Goal: Transaction & Acquisition: Book appointment/travel/reservation

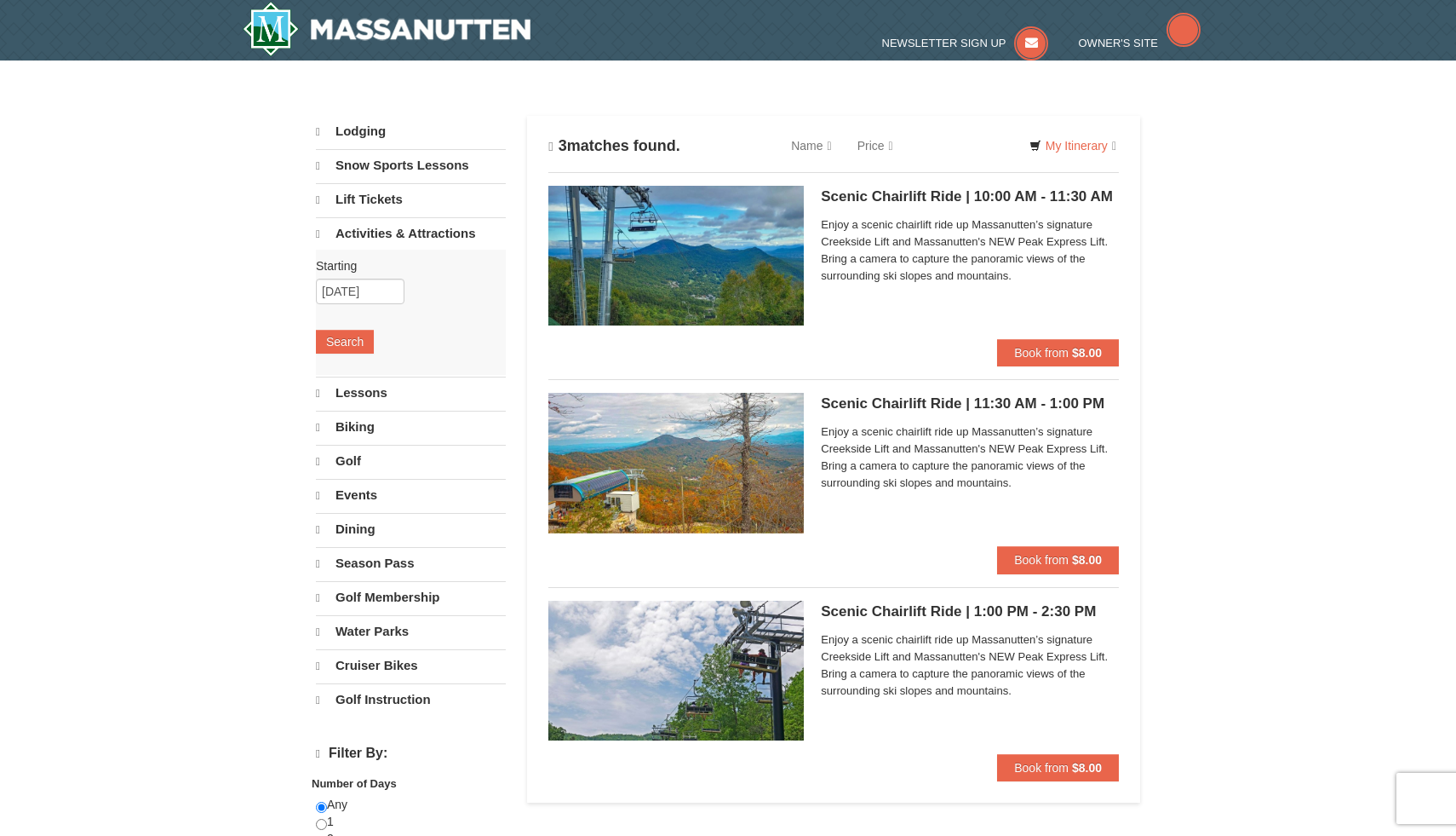
select select "10"
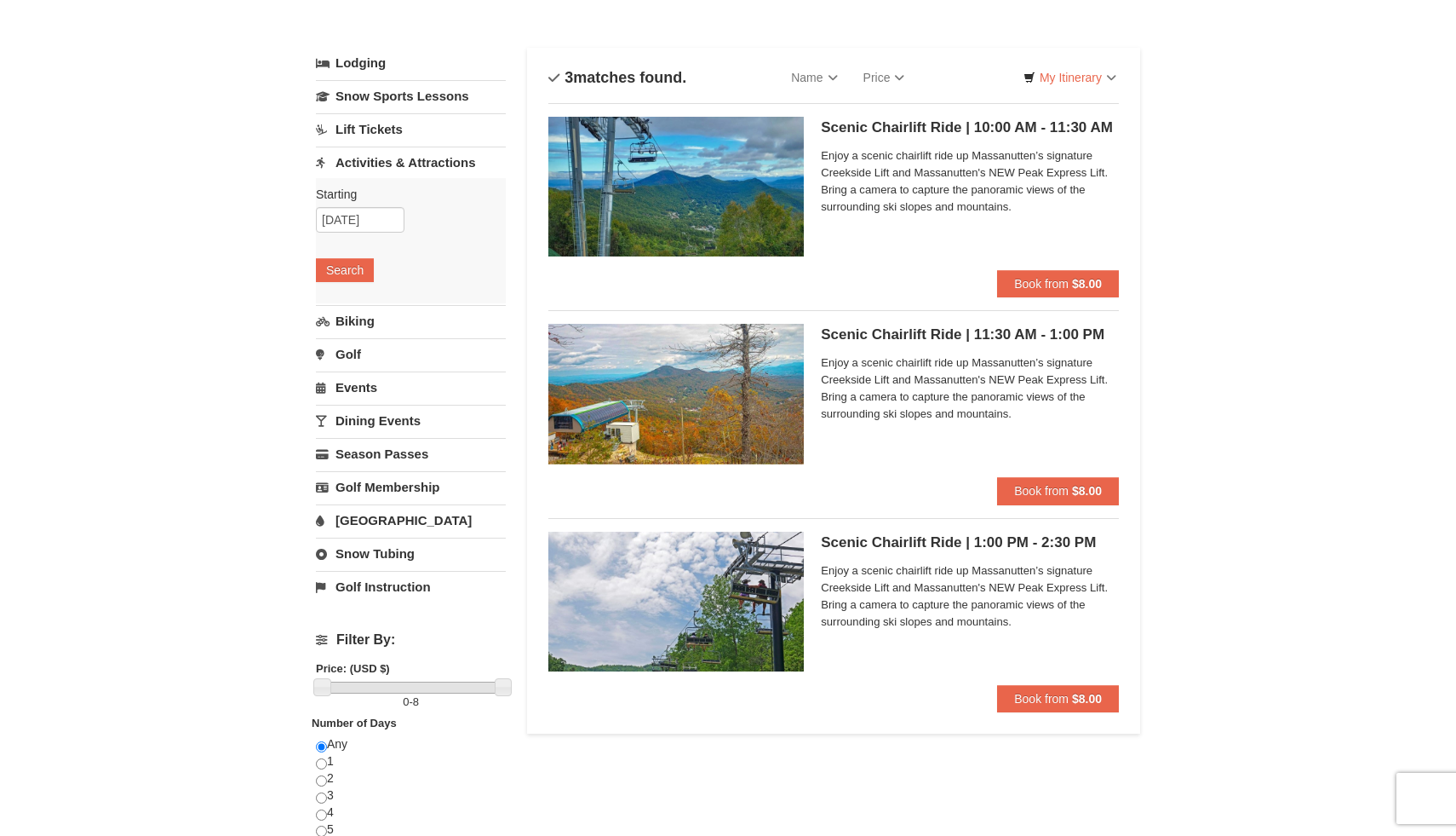
scroll to position [79, 0]
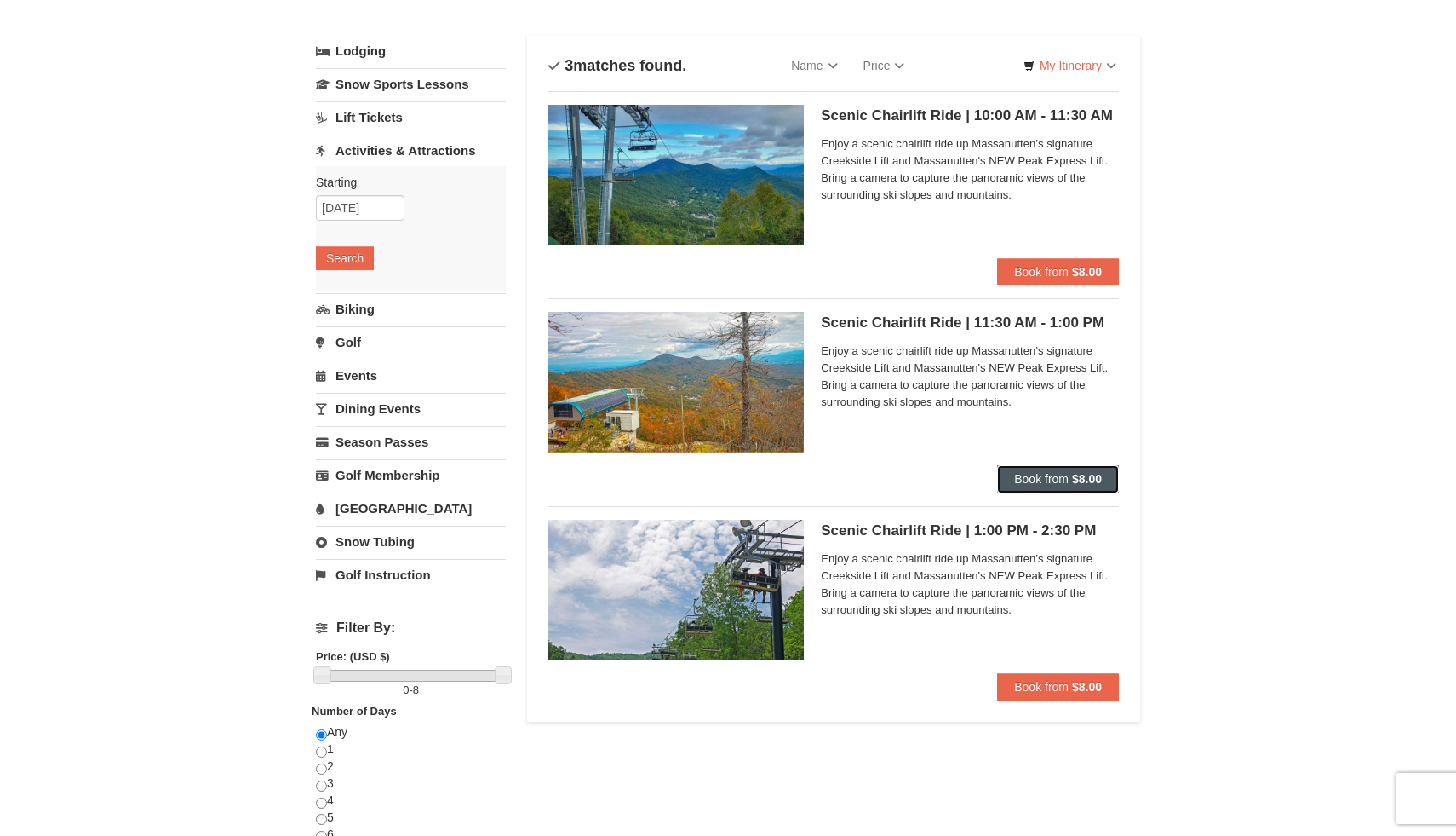
click at [1041, 477] on span "Book from" at bounding box center [1041, 479] width 54 height 14
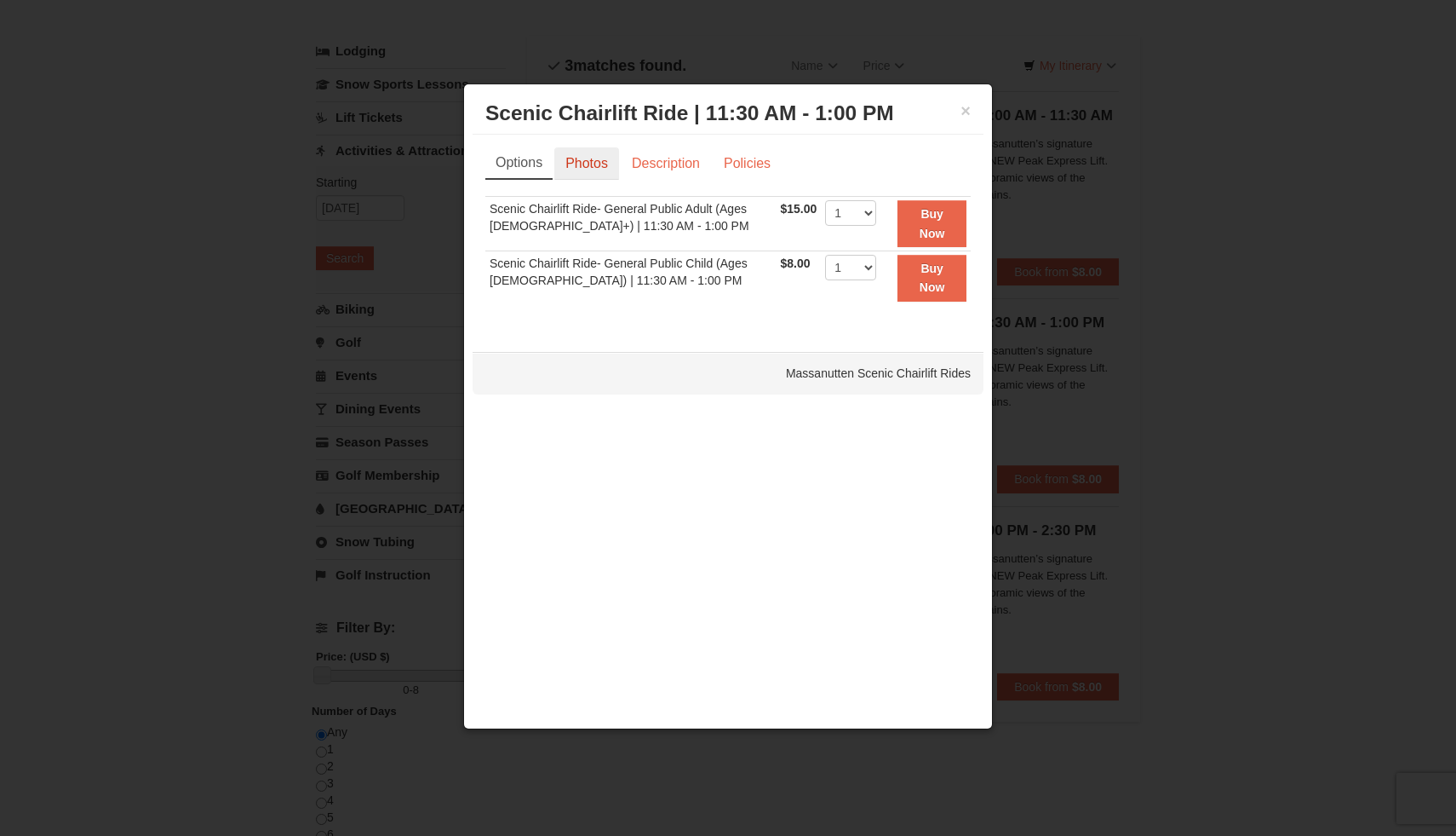
click at [592, 160] on link "Photos" at bounding box center [587, 164] width 65 height 33
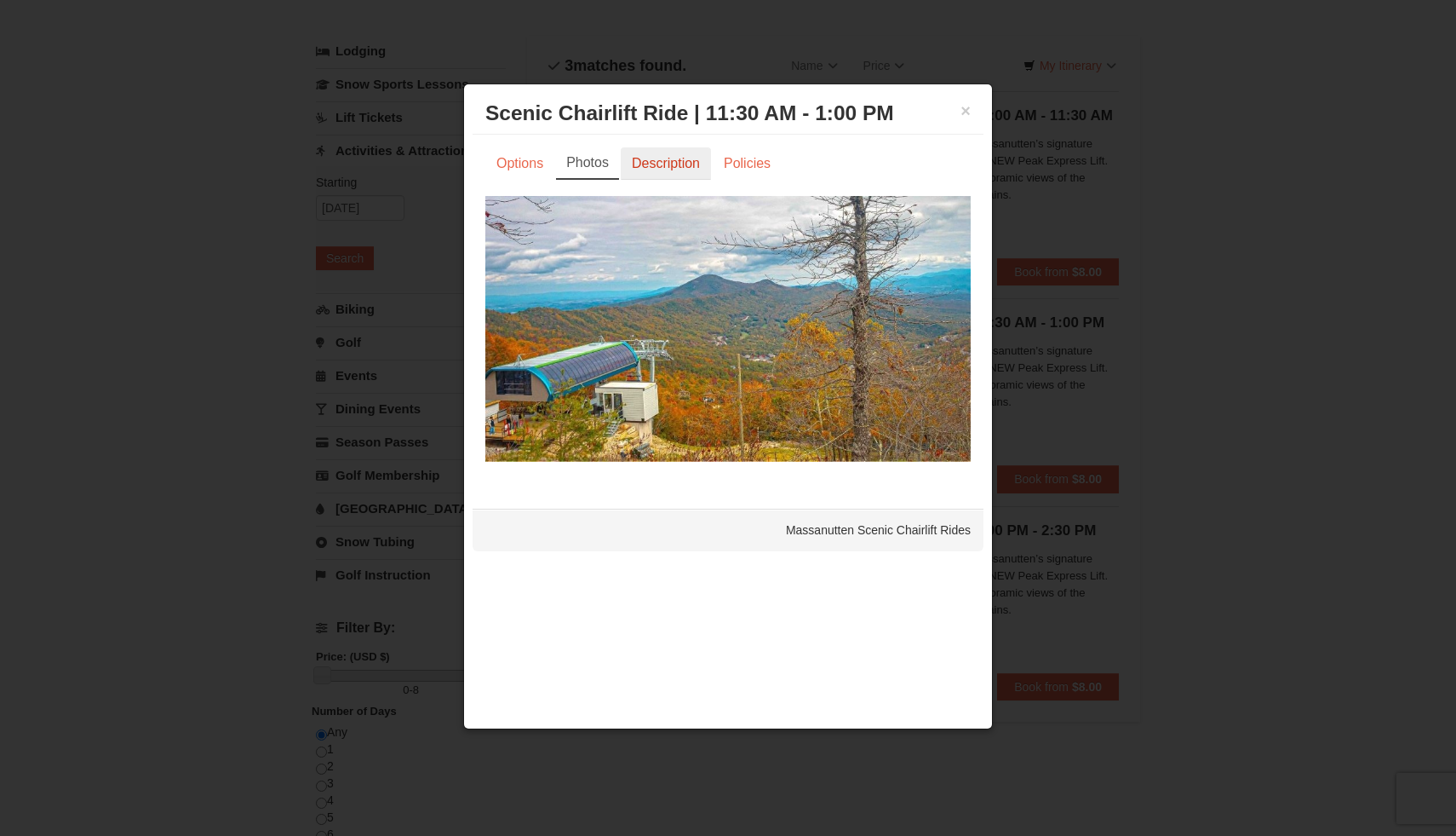
click at [670, 159] on link "Description" at bounding box center [666, 164] width 91 height 33
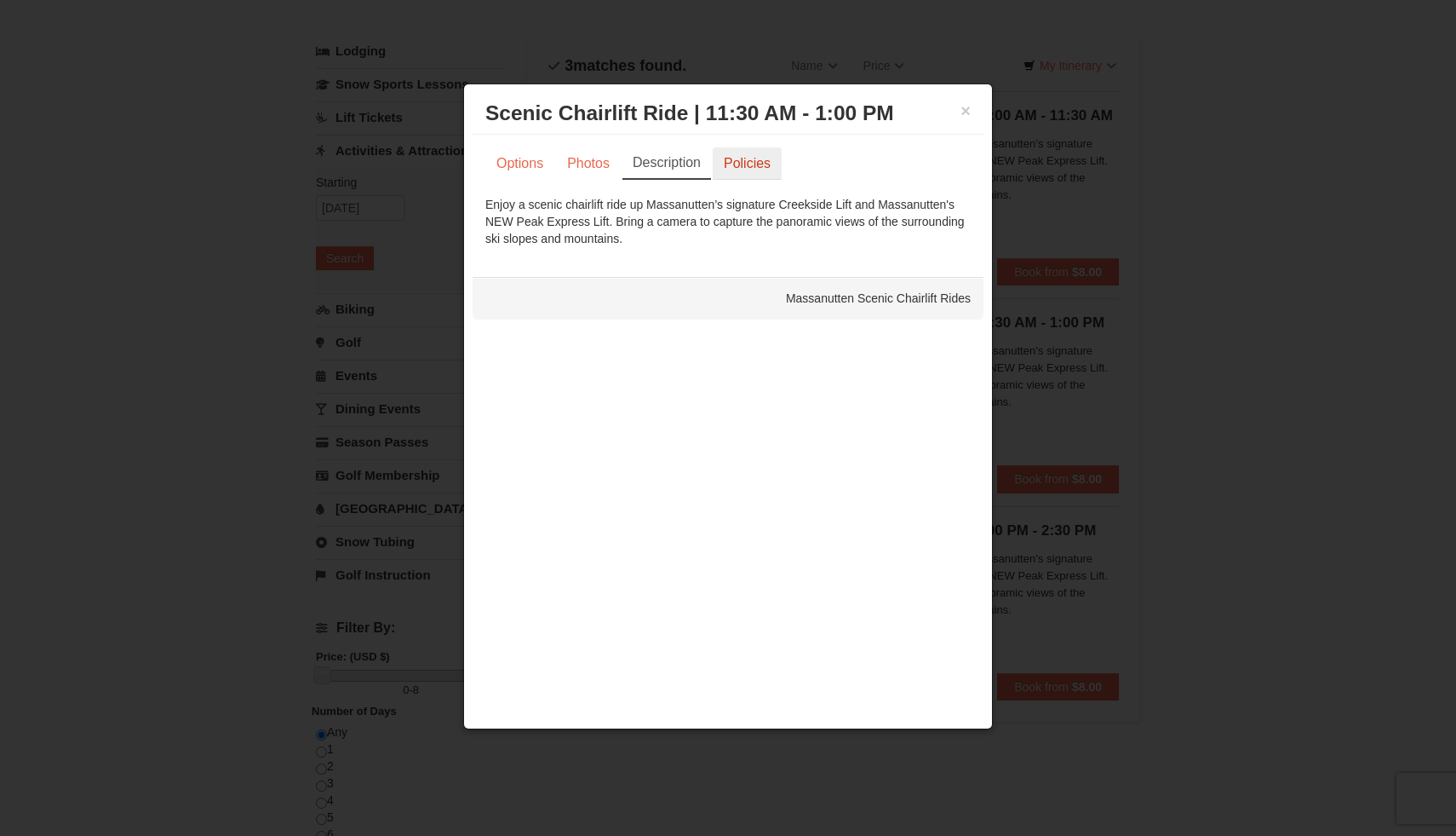
click at [740, 169] on link "Policies" at bounding box center [747, 164] width 69 height 33
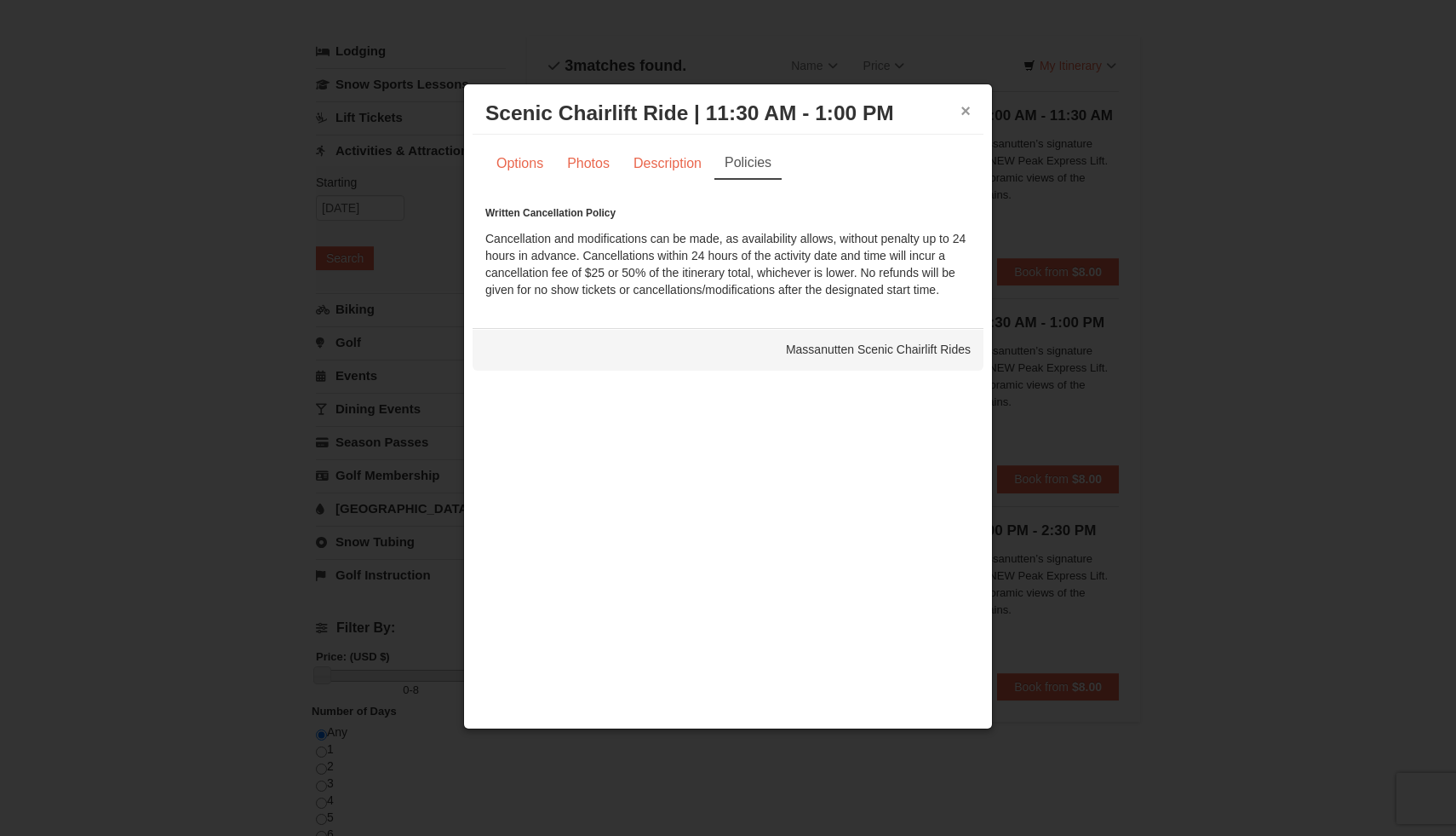
click at [965, 109] on button "×" at bounding box center [966, 110] width 10 height 17
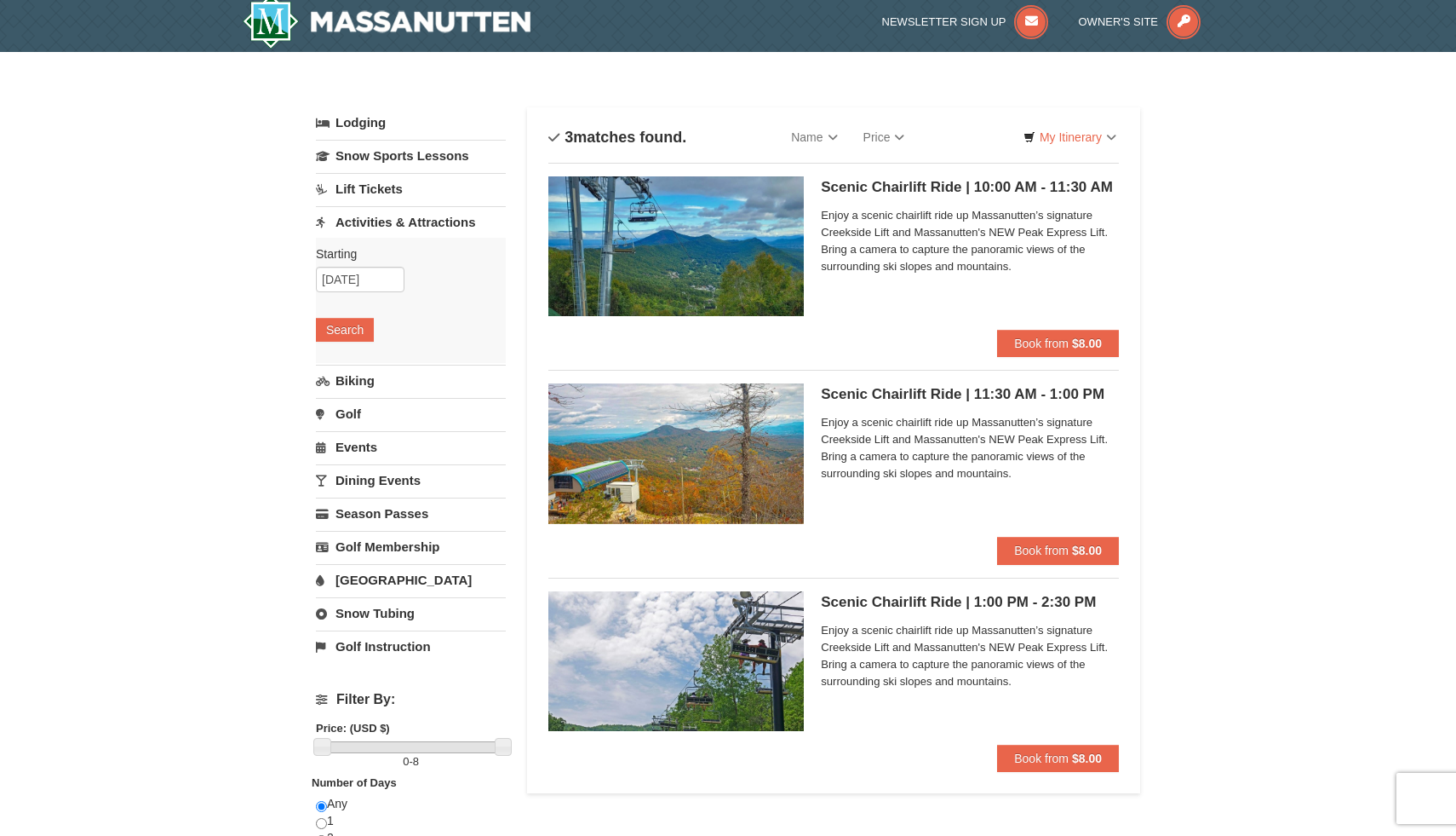
scroll to position [0, 0]
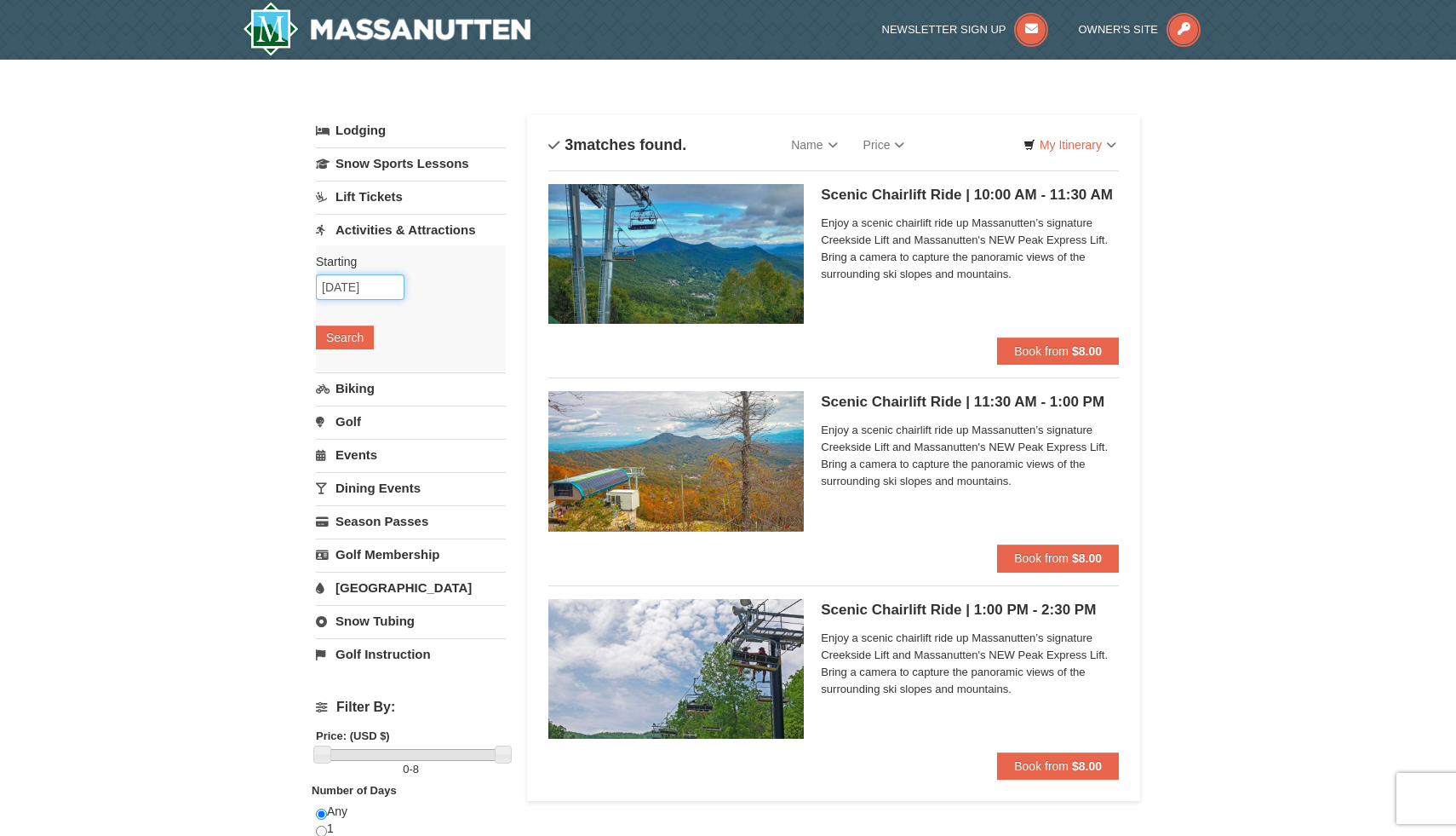
click at [350, 282] on input "10/19/2025" at bounding box center [360, 287] width 89 height 26
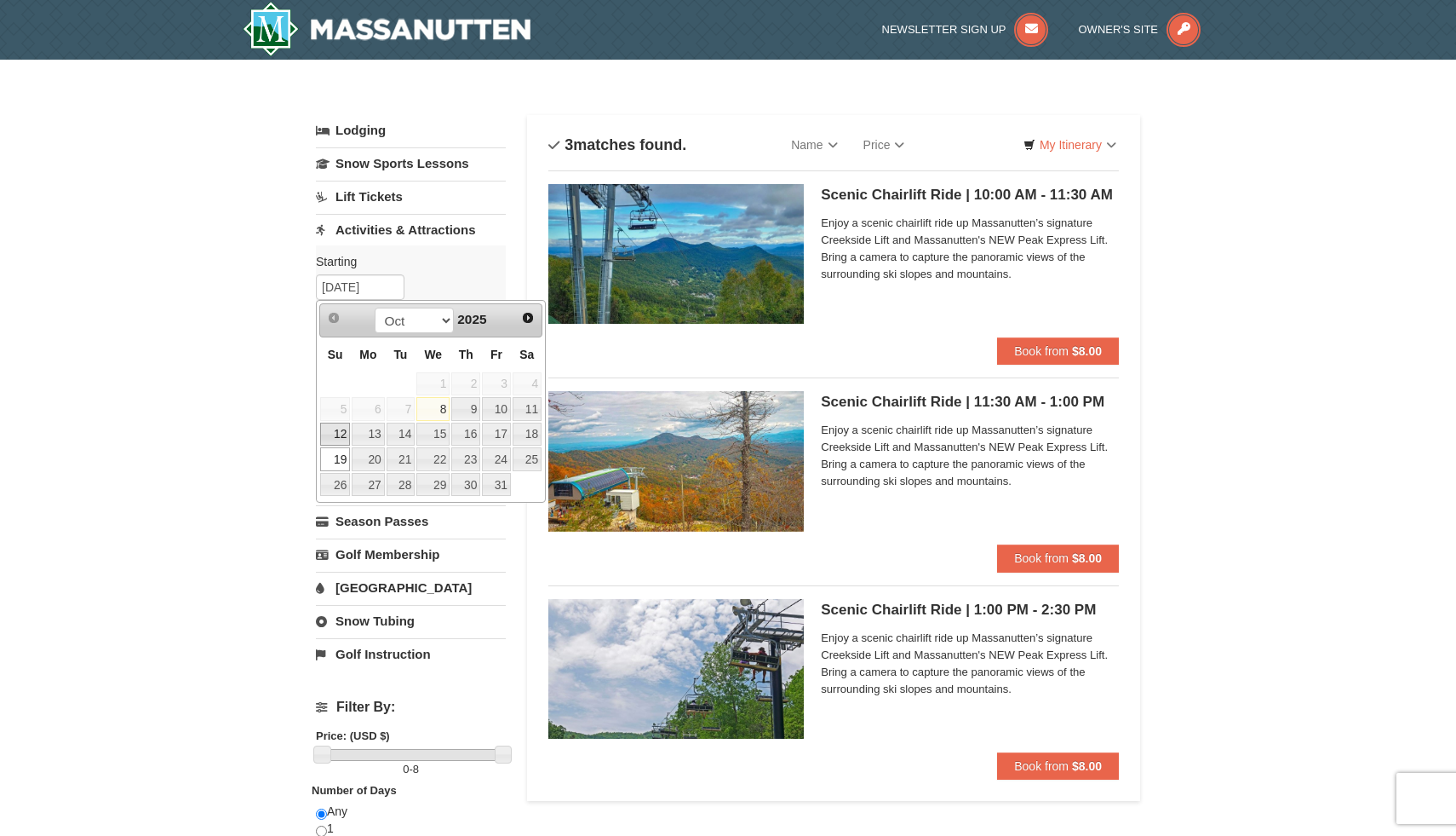
click at [336, 435] on link "12" at bounding box center [335, 435] width 30 height 24
type input "10/12/2025"
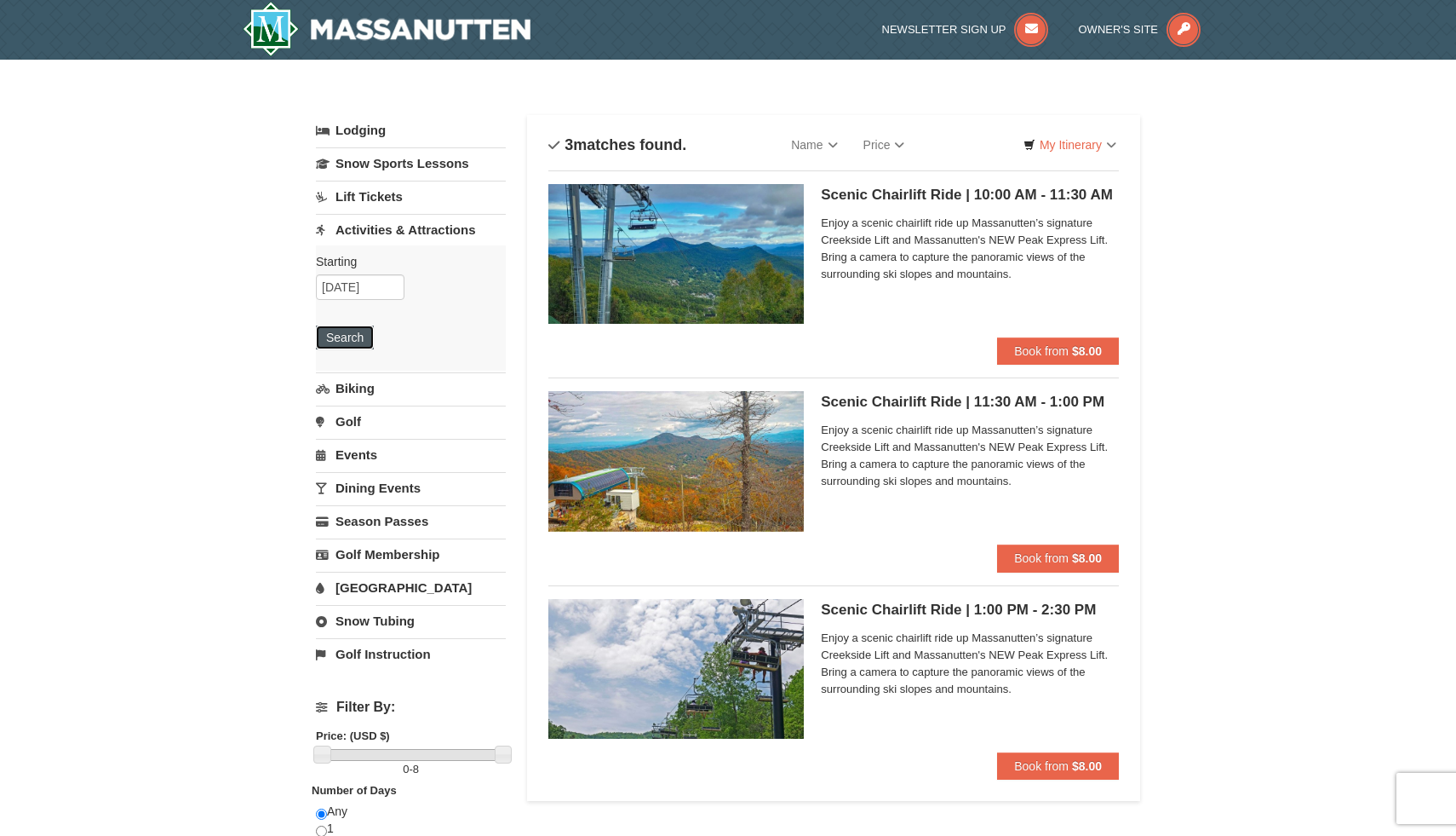
click at [338, 348] on button "Search" at bounding box center [344, 337] width 58 height 24
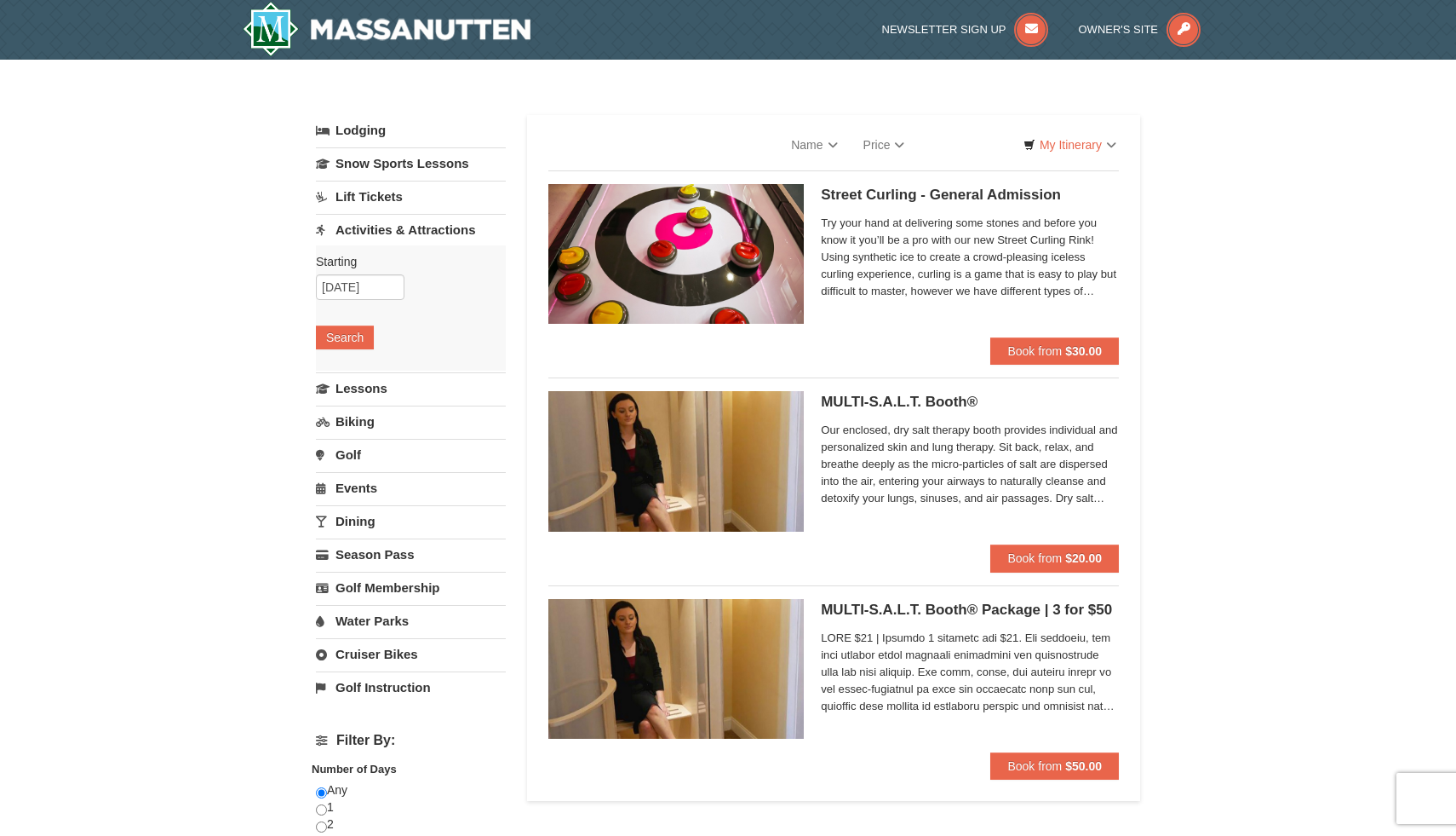
select select "10"
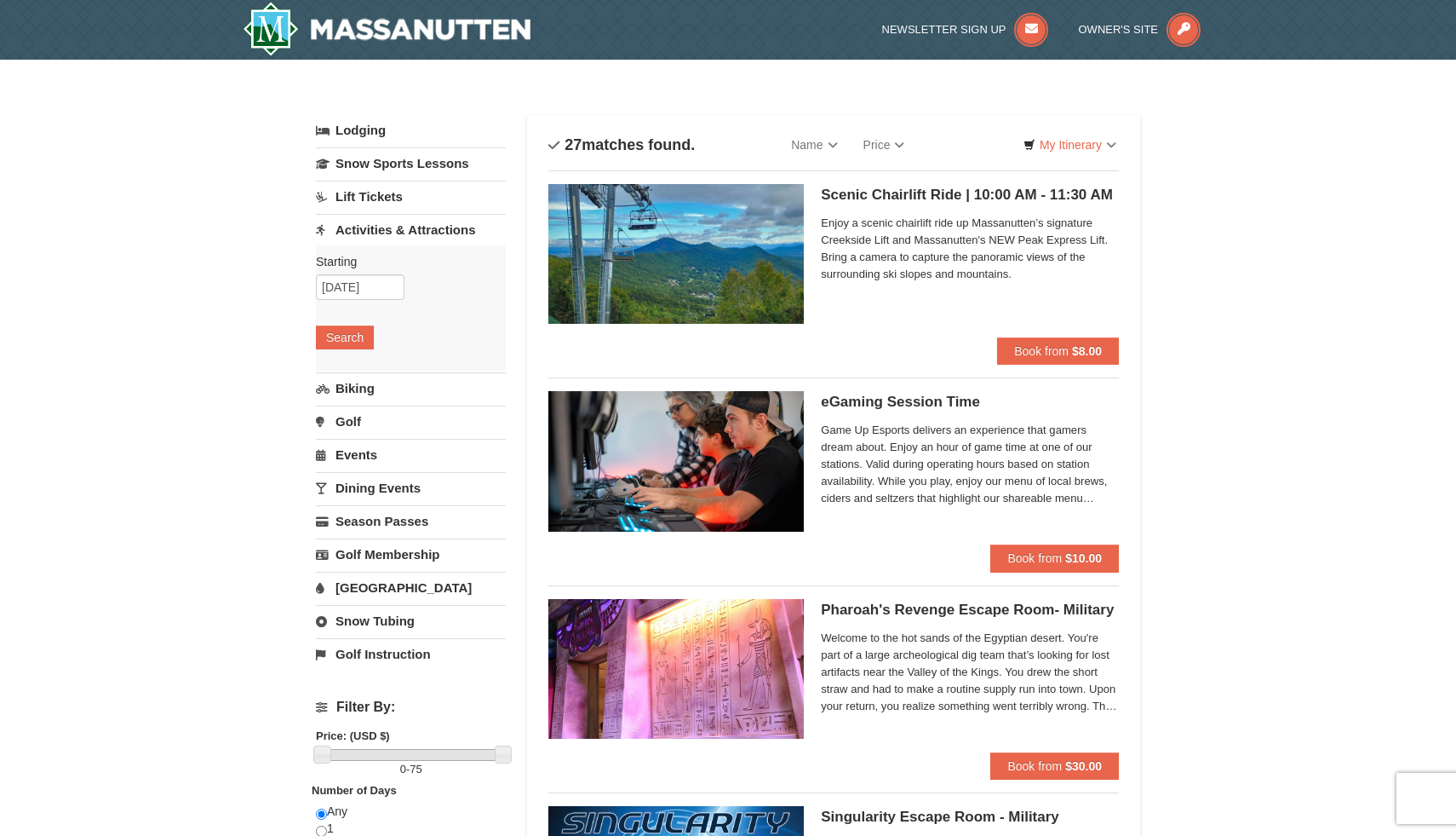
click at [372, 195] on link "Lift Tickets" at bounding box center [411, 196] width 190 height 32
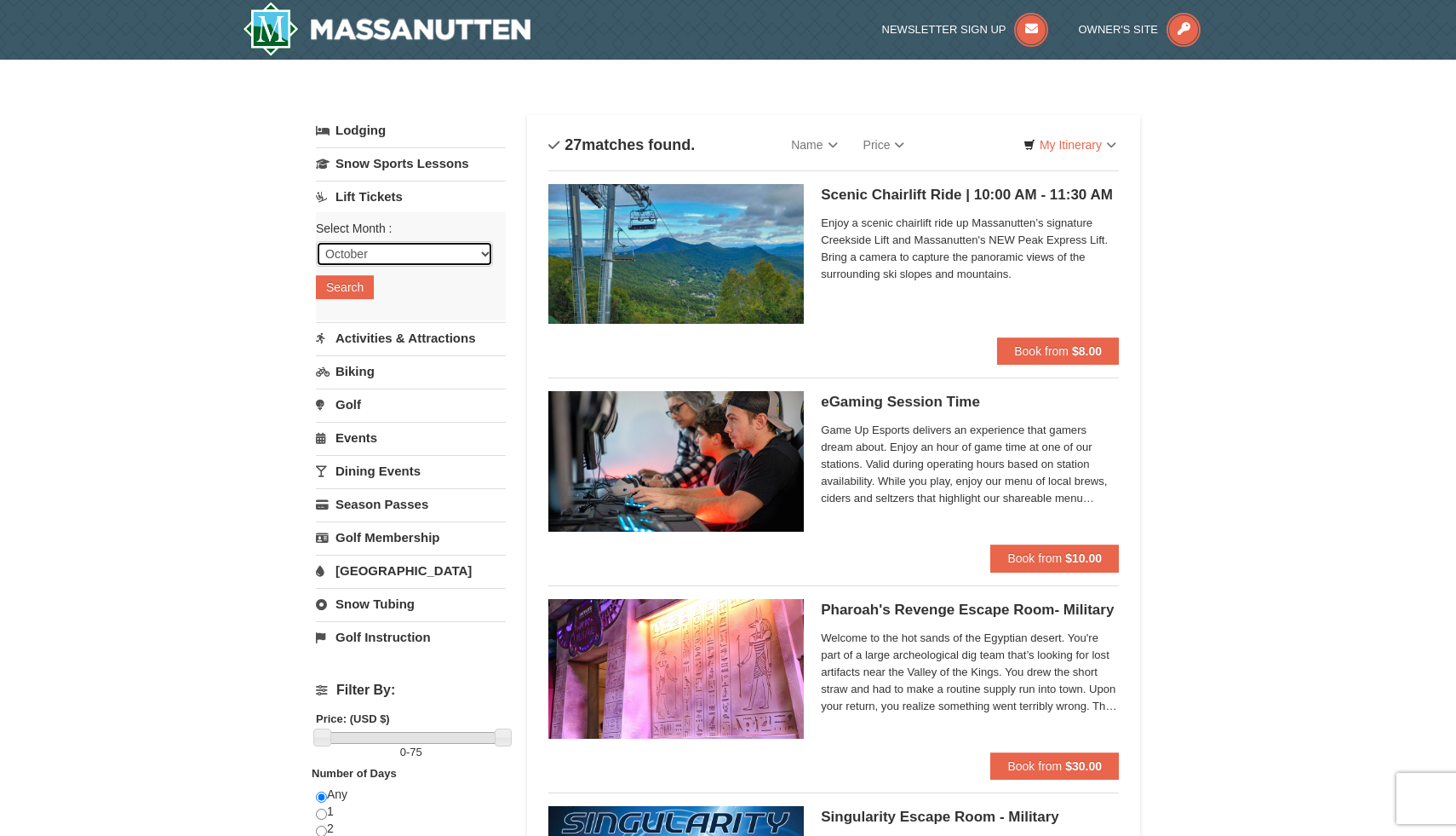
click at [356, 259] on select "October November December January February March April May June July August Sep…" at bounding box center [404, 254] width 177 height 26
click at [316, 241] on select "October November December January February March April May June July August Sep…" at bounding box center [404, 254] width 177 height 26
click at [349, 295] on button "Search" at bounding box center [344, 287] width 58 height 24
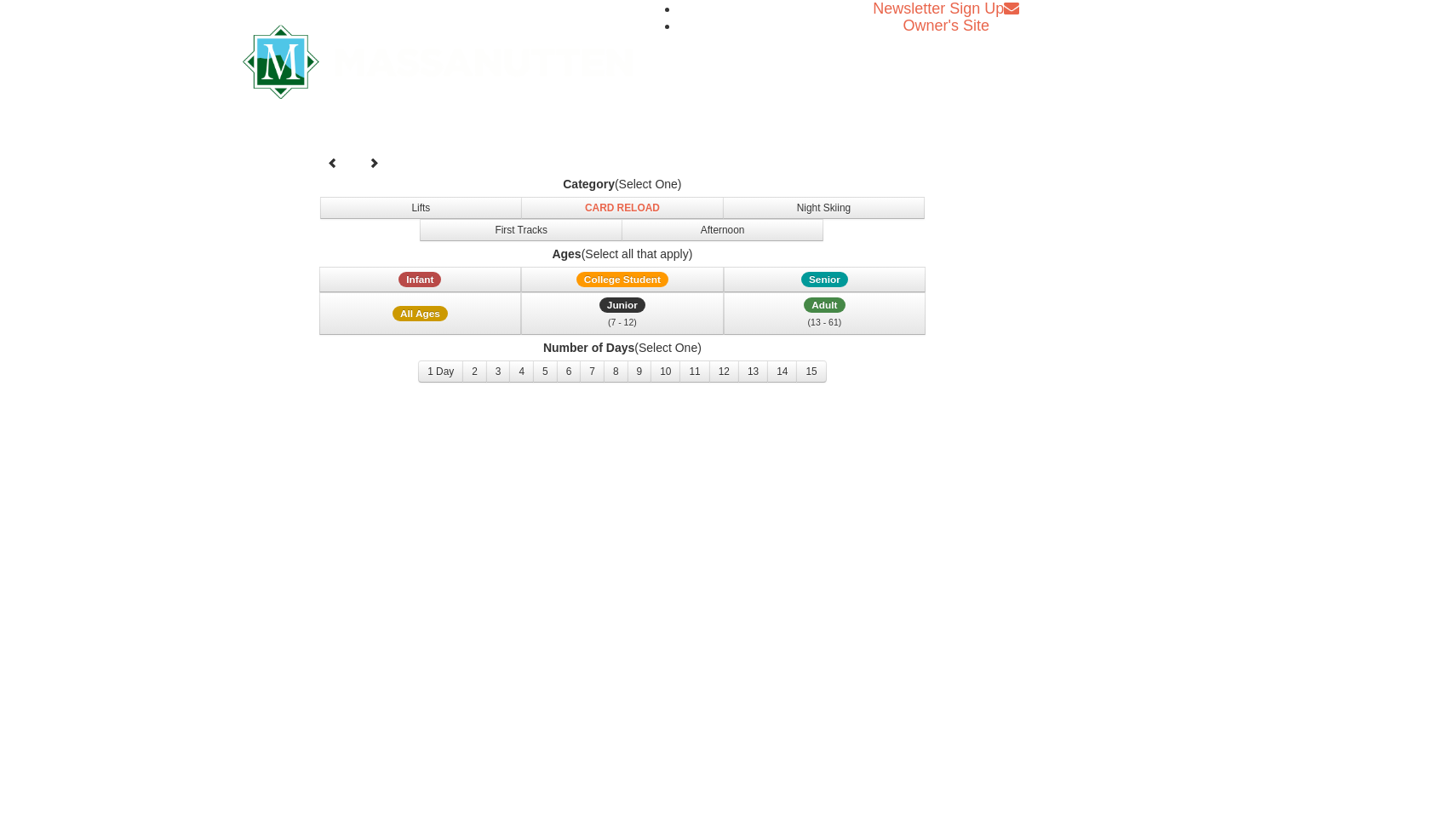
select select "10"
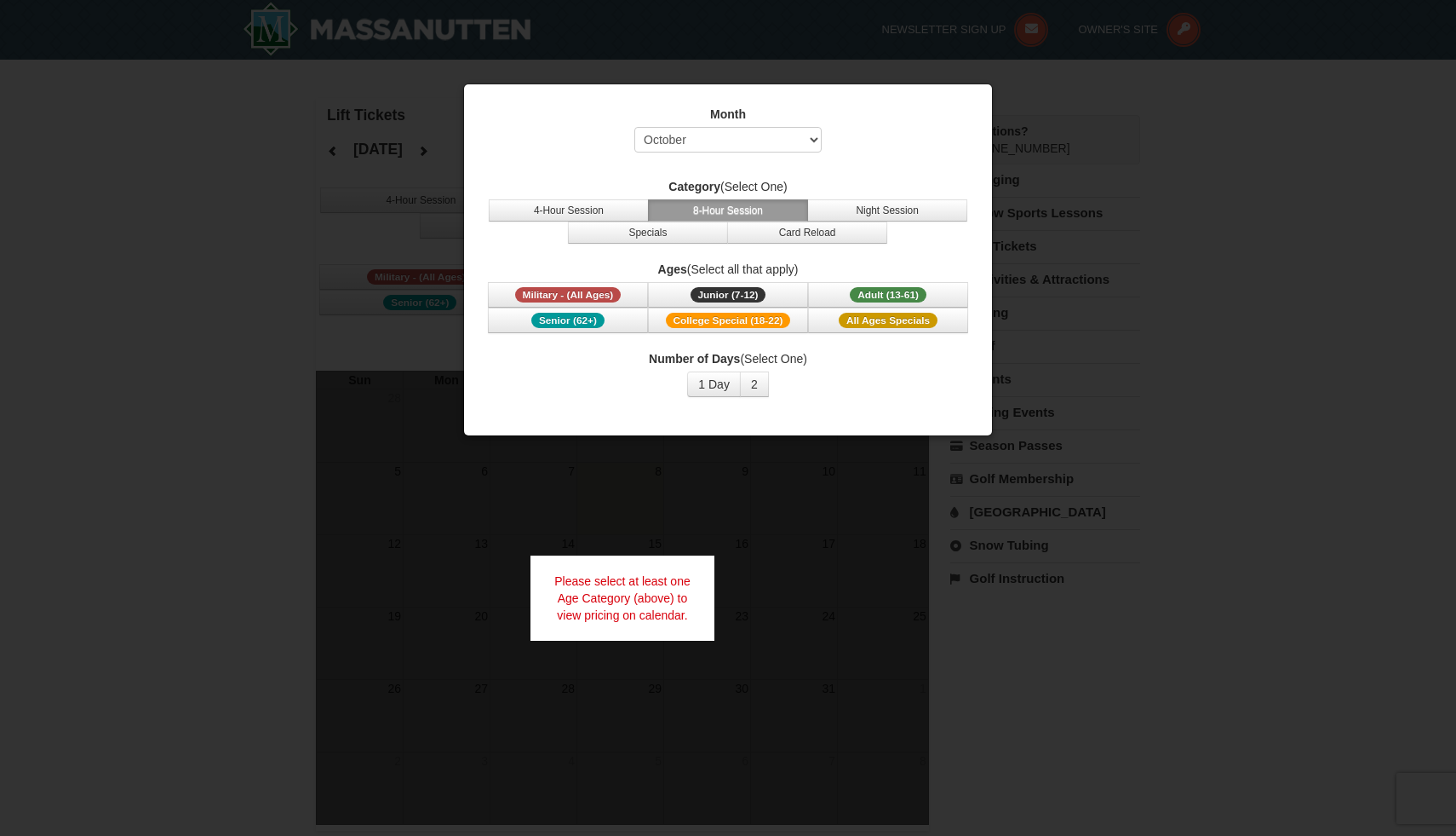
click at [131, 264] on div at bounding box center [728, 418] width 1456 height 836
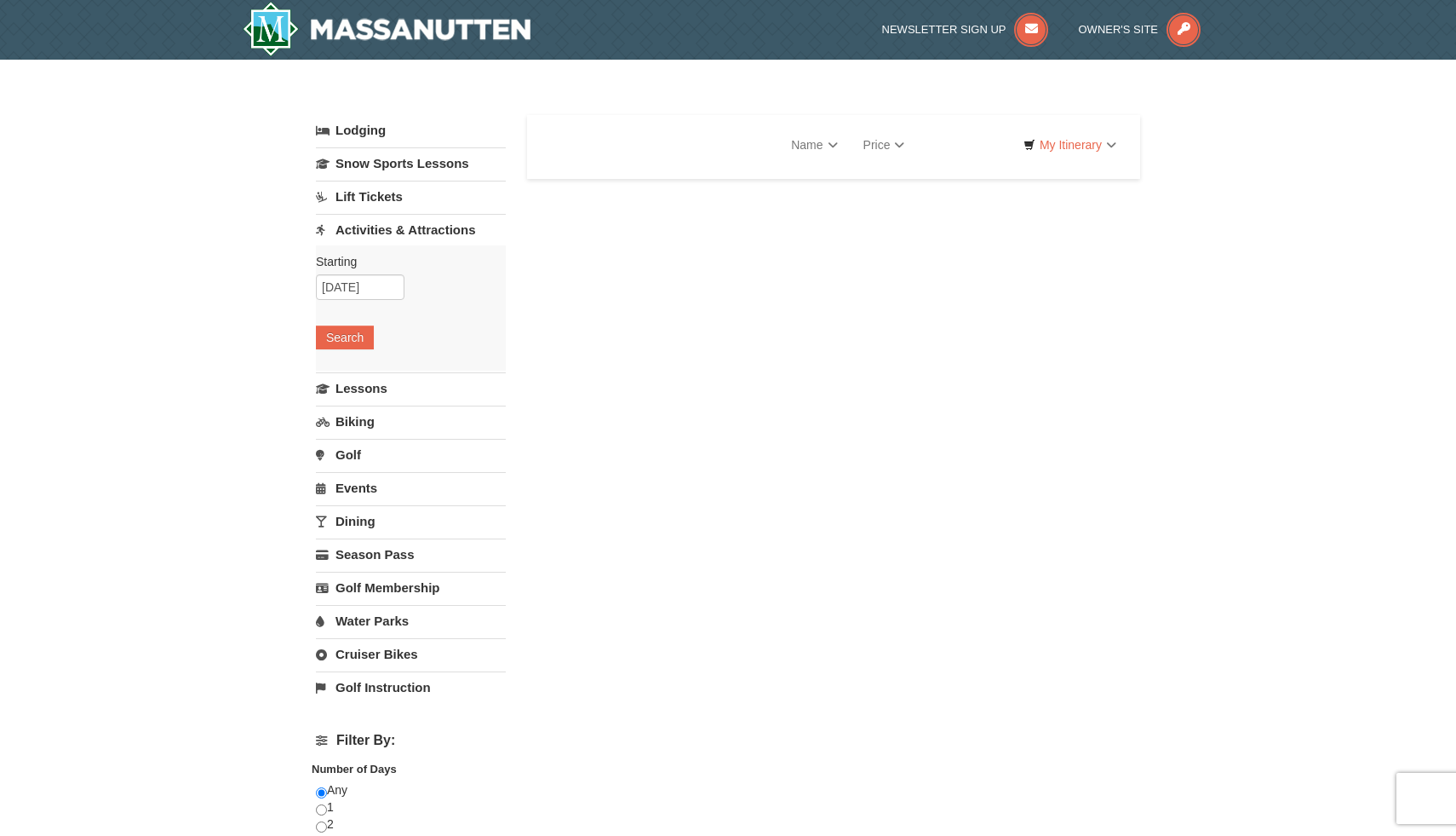
select select "10"
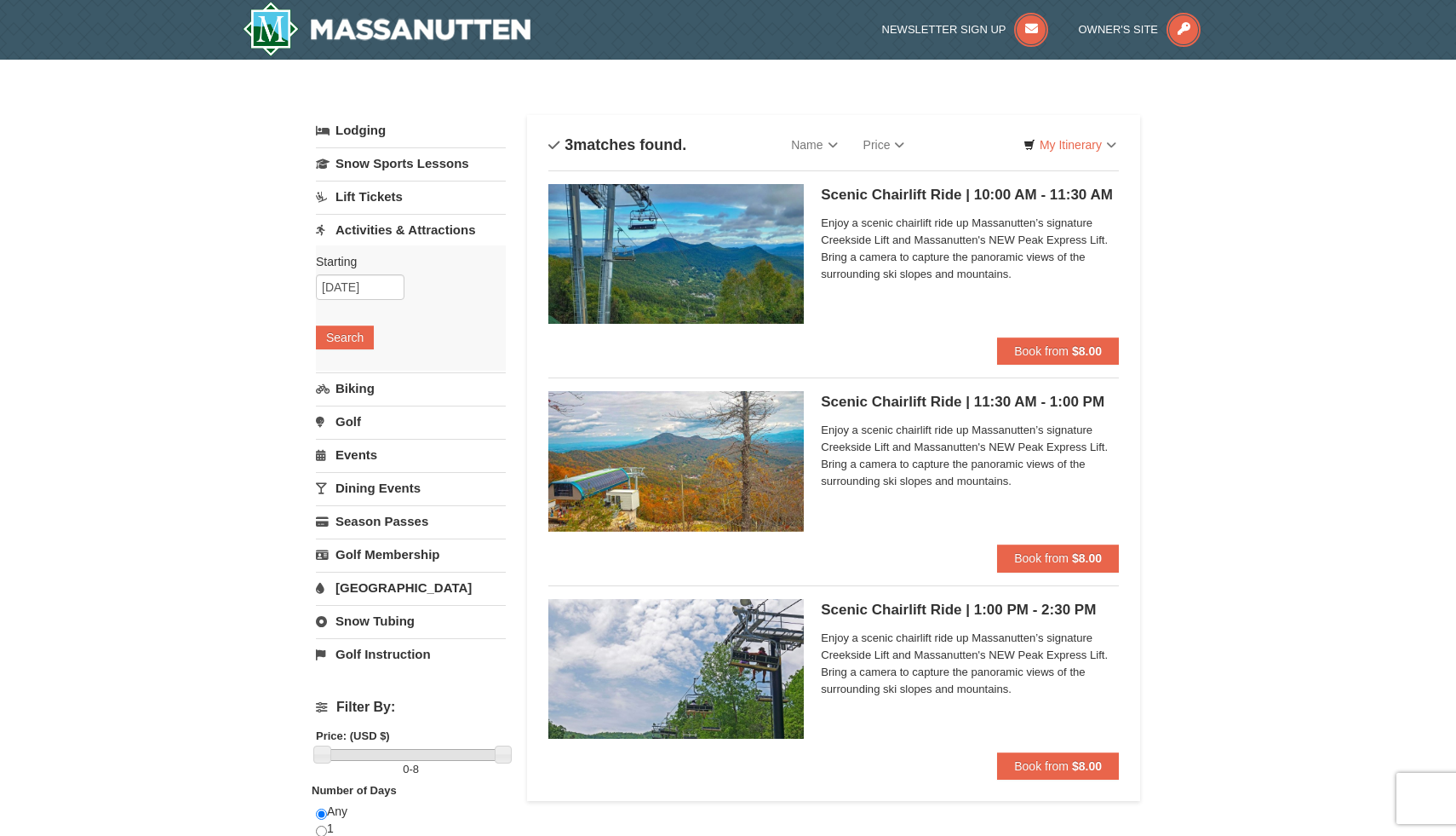
click at [1066, 573] on ul "Scenic Chairlift Ride | 10:00 AM - 11:30 AM Massanutten Scenic Chairlift Rides …" at bounding box center [834, 481] width 571 height 622
click at [1056, 564] on span "Book from" at bounding box center [1041, 558] width 54 height 14
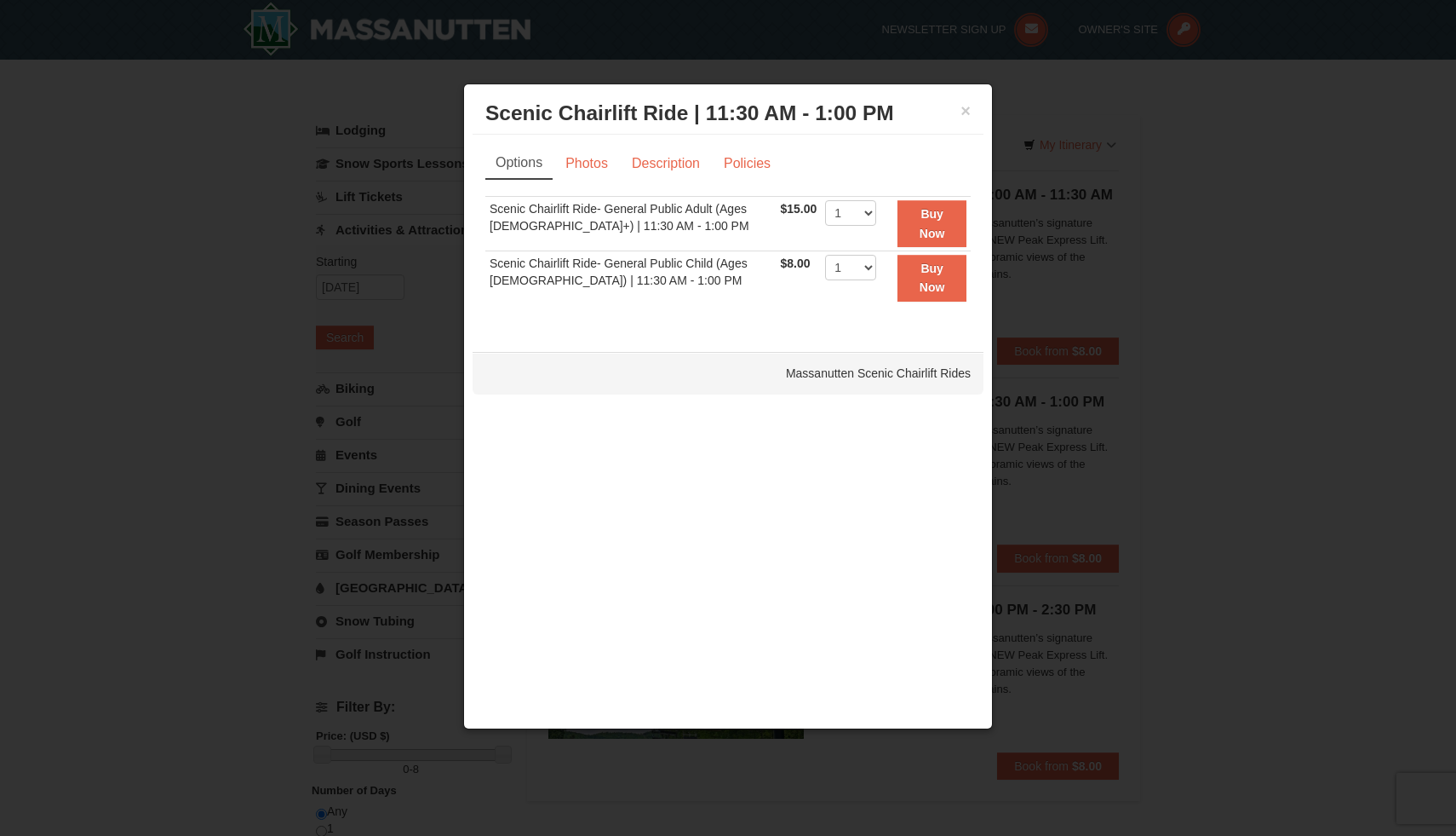
click at [1280, 263] on div at bounding box center [728, 418] width 1456 height 836
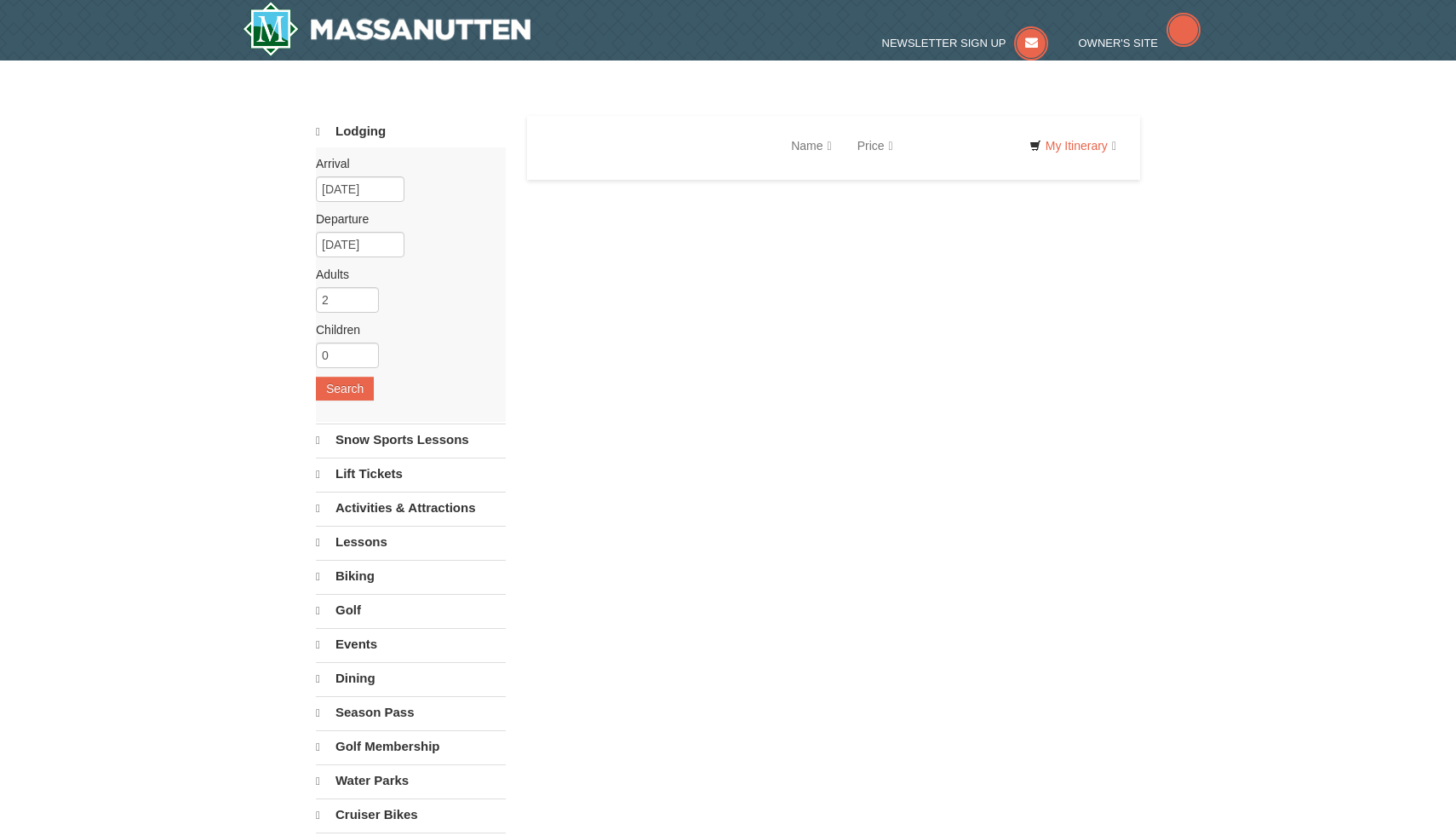
select select "10"
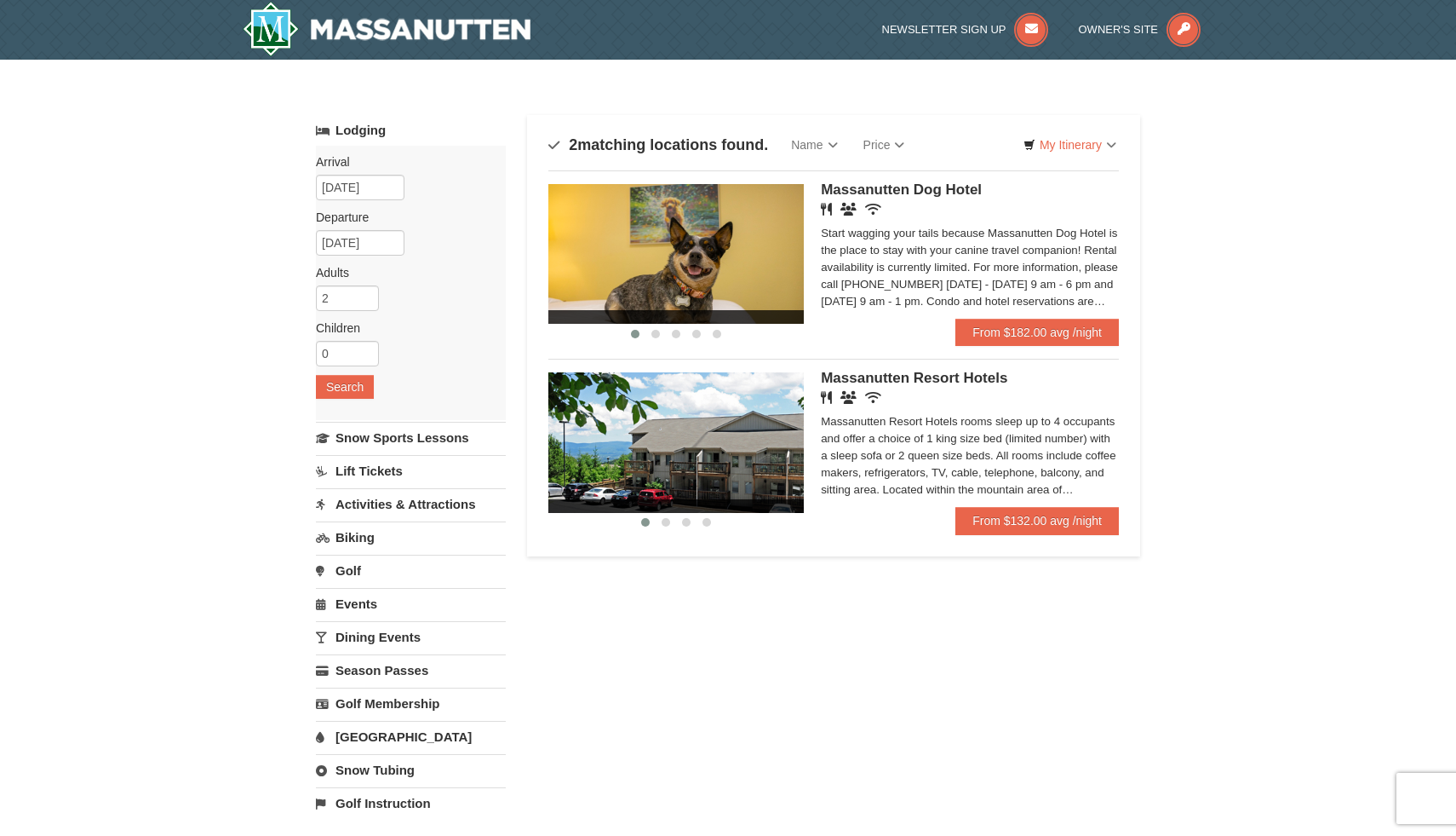
click at [678, 446] on img at bounding box center [676, 442] width 255 height 140
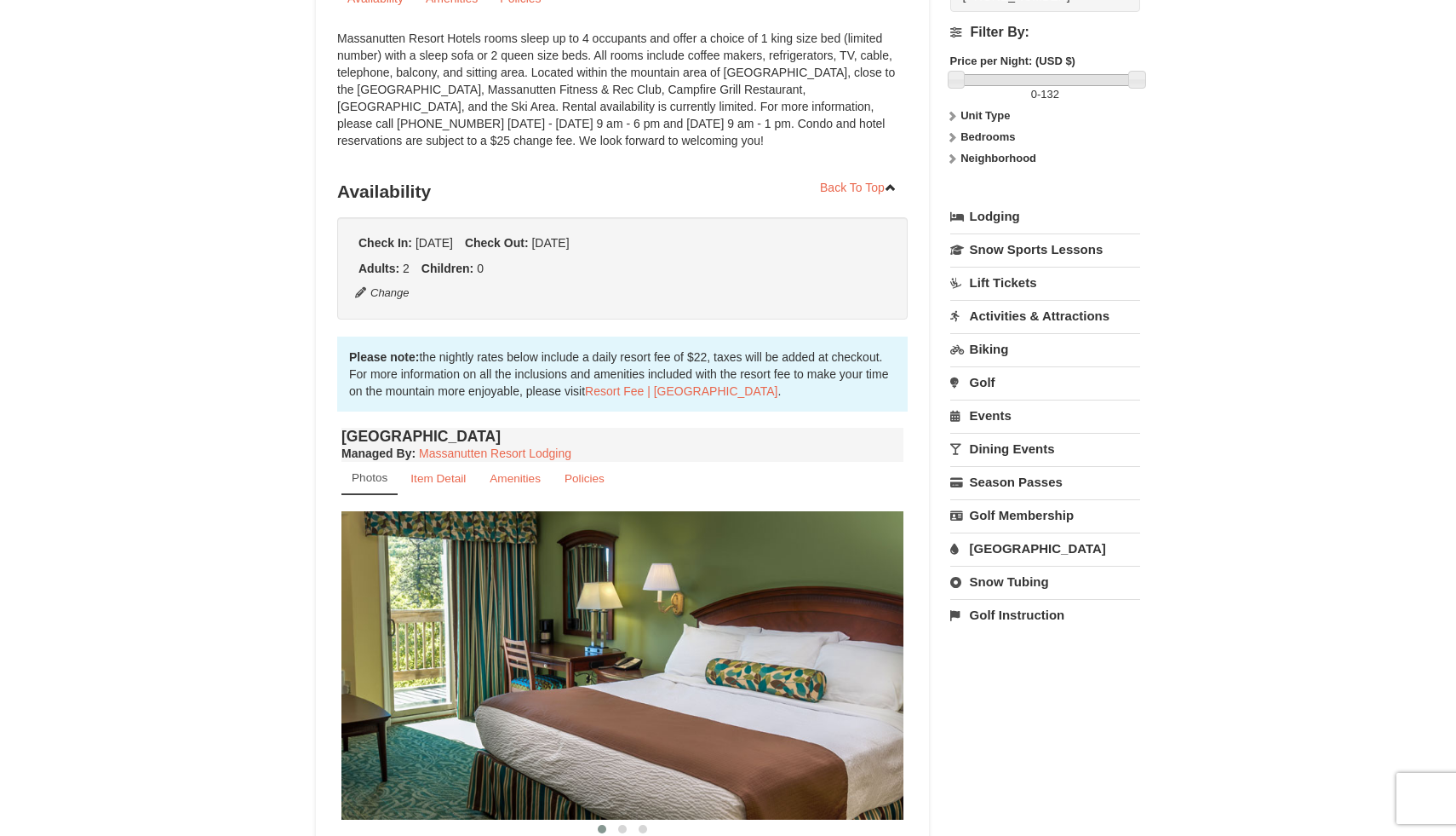
scroll to position [311, 0]
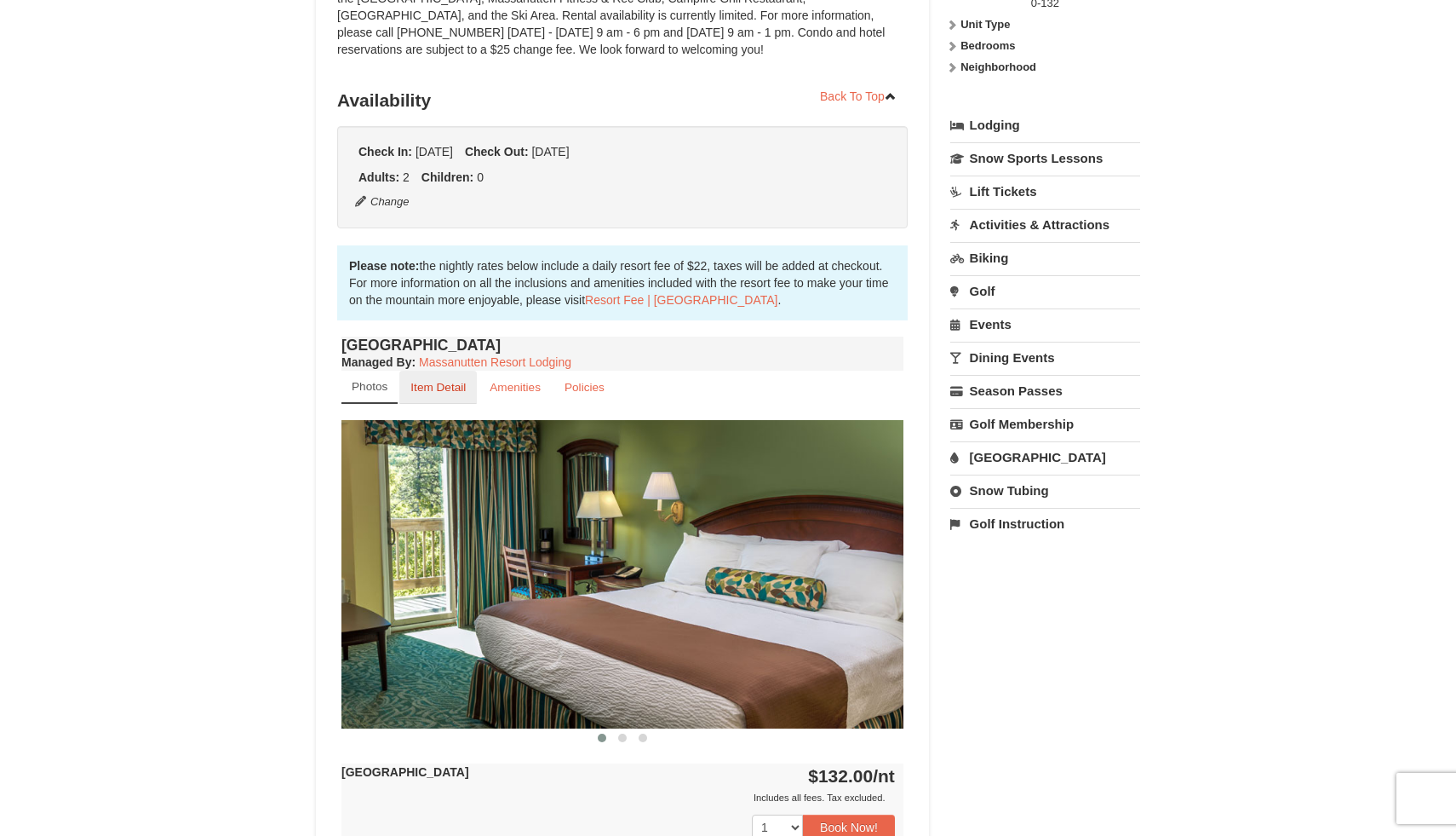
click at [452, 388] on small "Item Detail" at bounding box center [438, 387] width 55 height 13
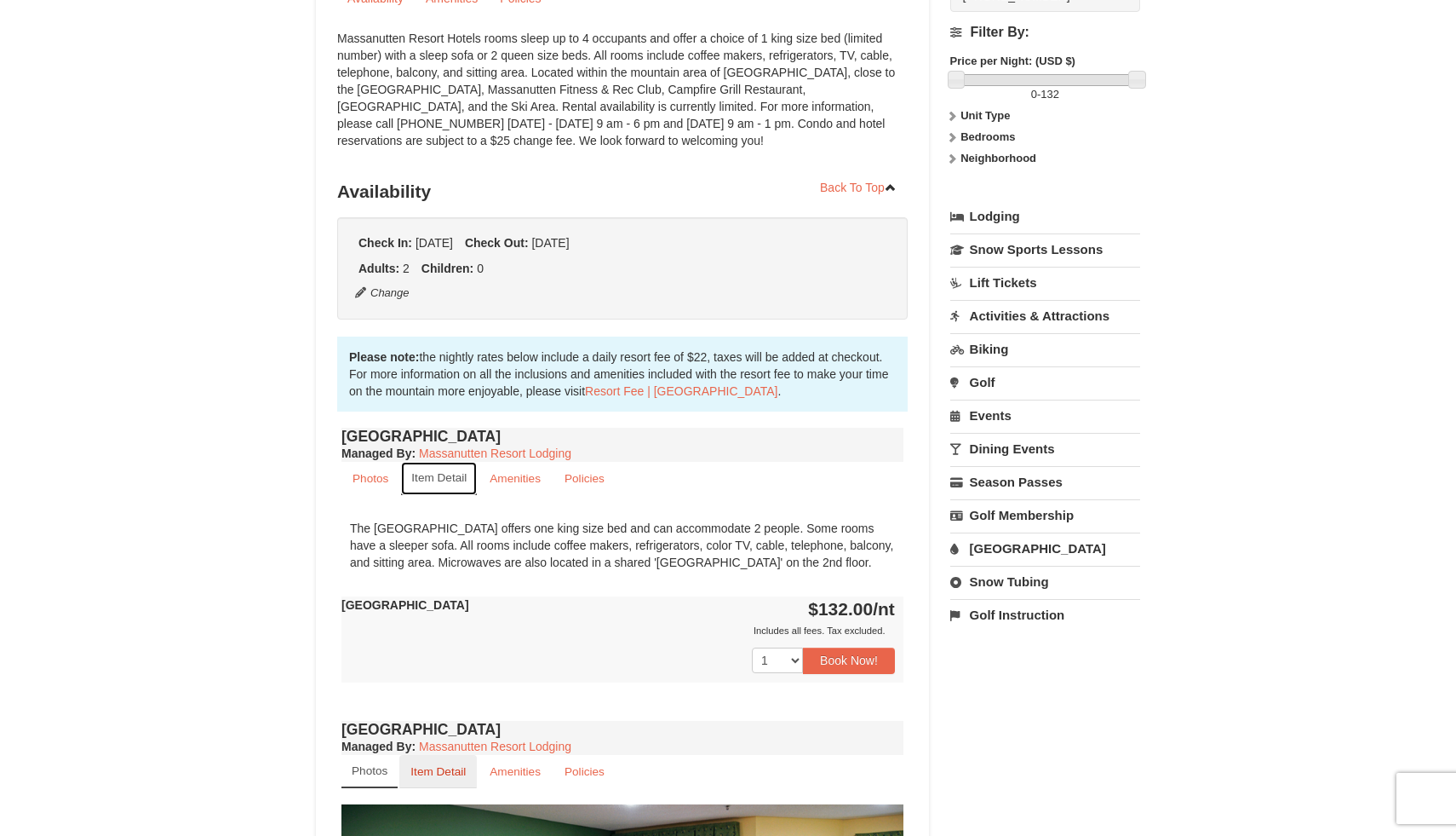
scroll to position [175, 0]
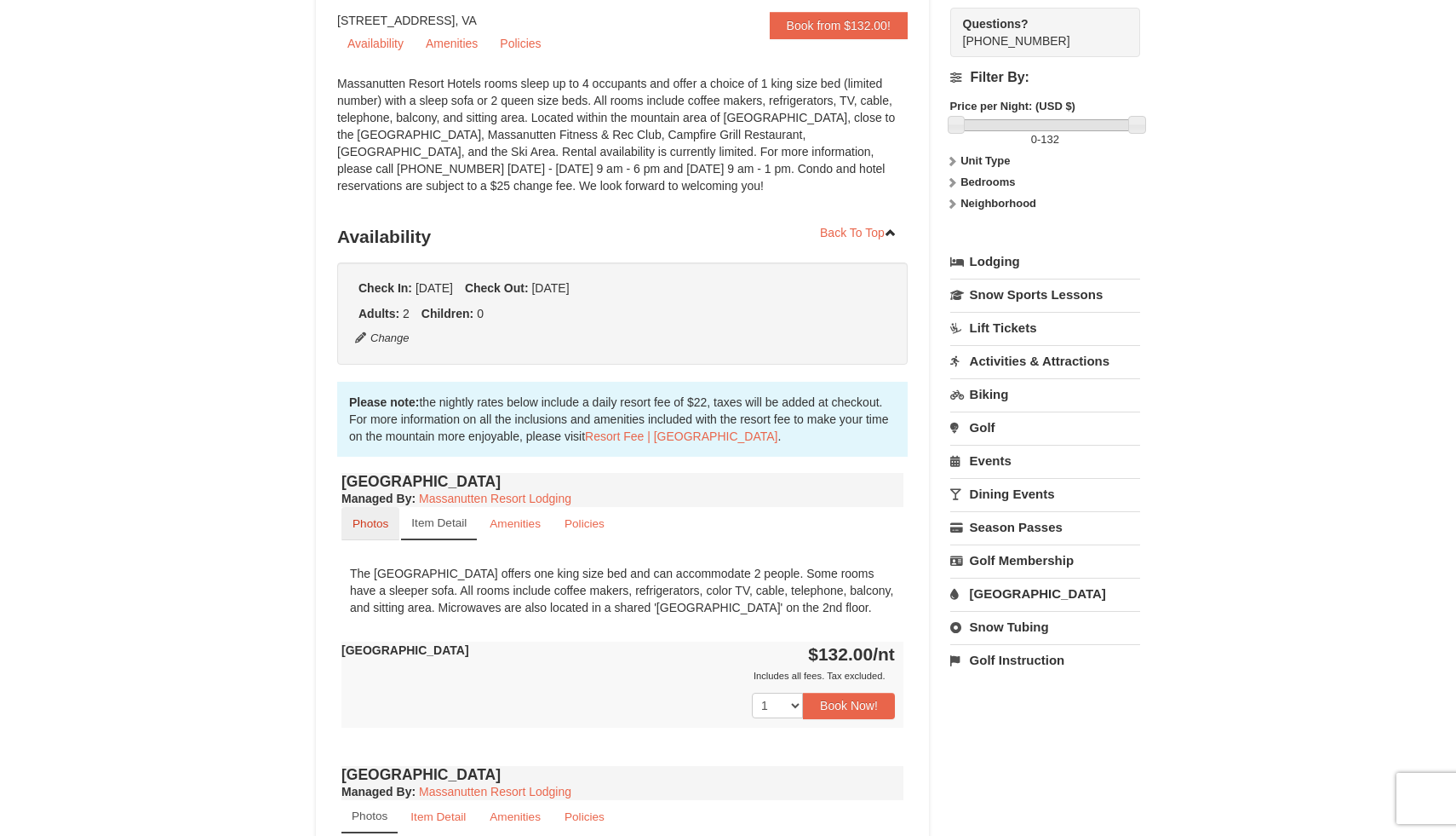
click at [363, 522] on small "Photos" at bounding box center [370, 523] width 35 height 13
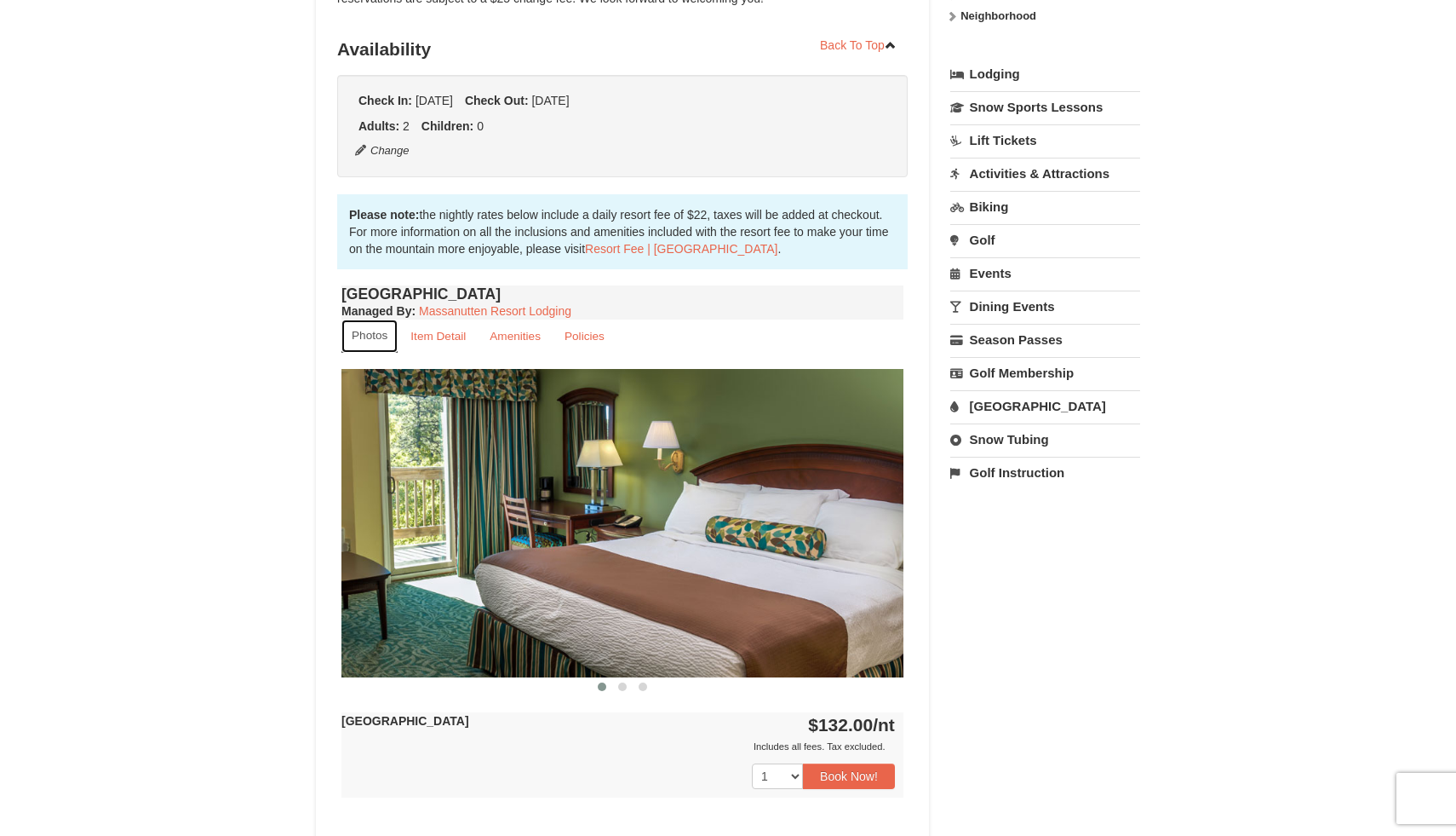
scroll to position [368, 0]
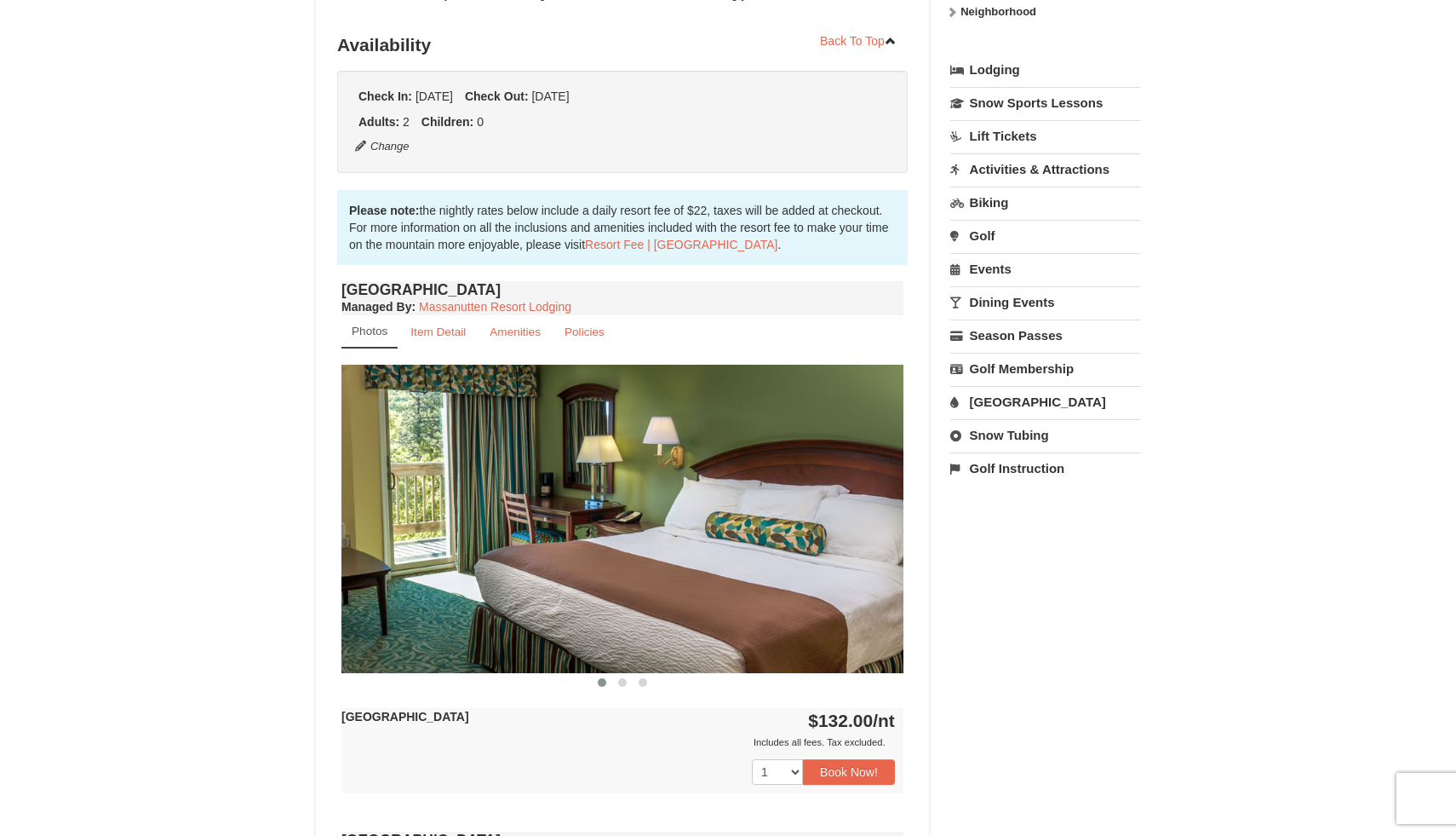
click at [868, 533] on img at bounding box center [623, 519] width 562 height 307
click at [624, 681] on span at bounding box center [623, 682] width 9 height 9
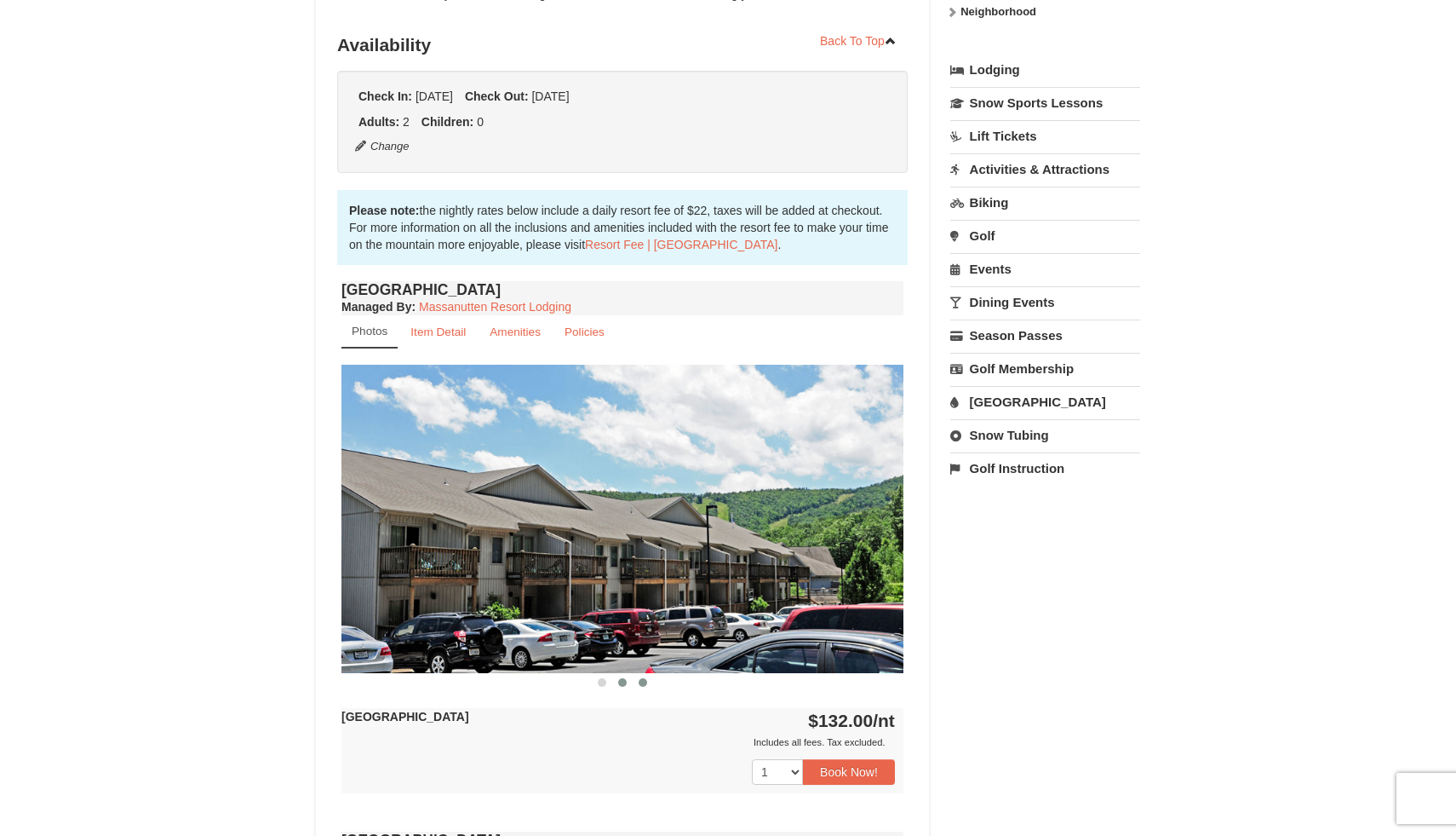
click at [641, 684] on span at bounding box center [643, 682] width 9 height 9
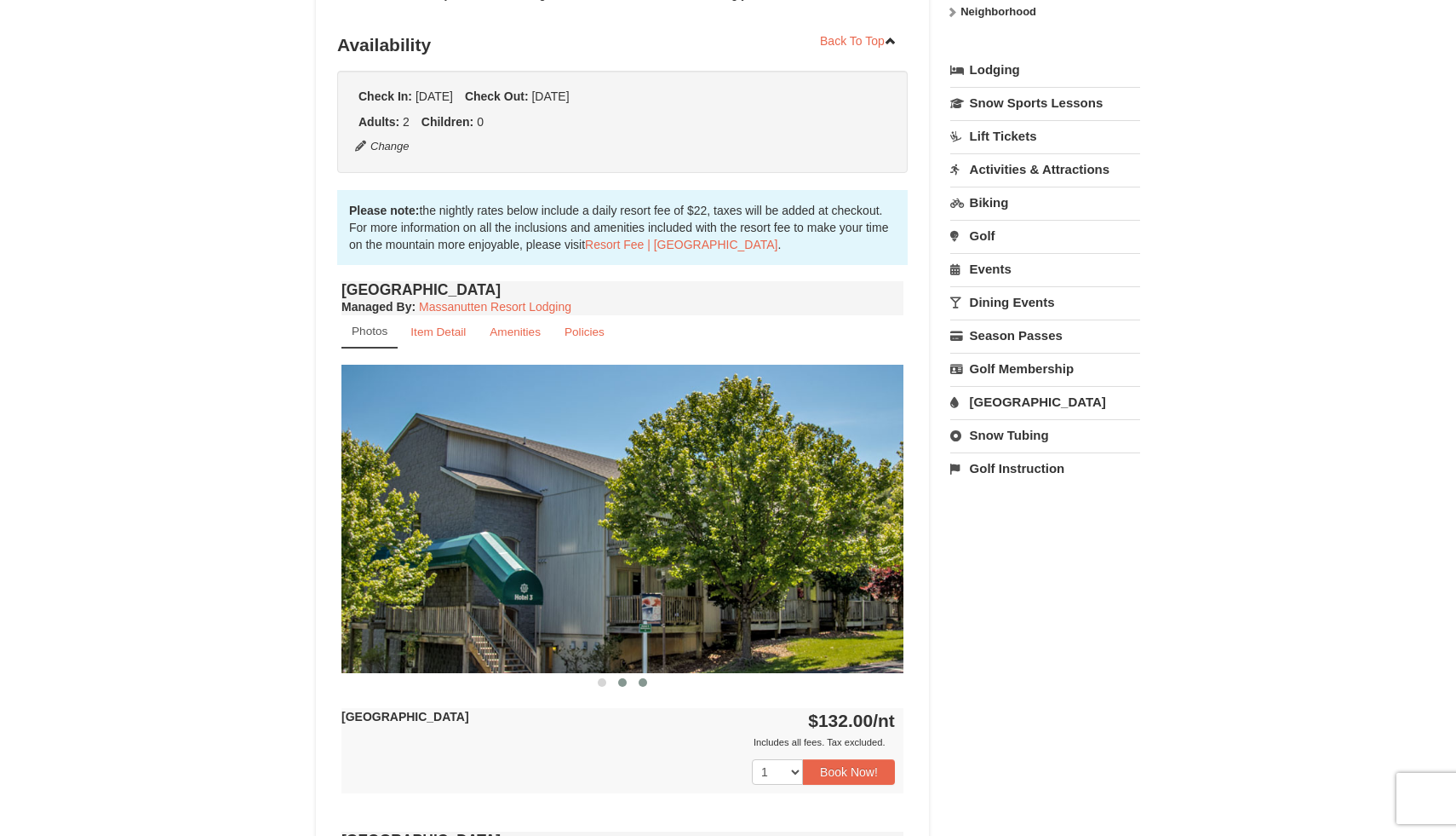
click at [625, 683] on span at bounding box center [623, 682] width 9 height 9
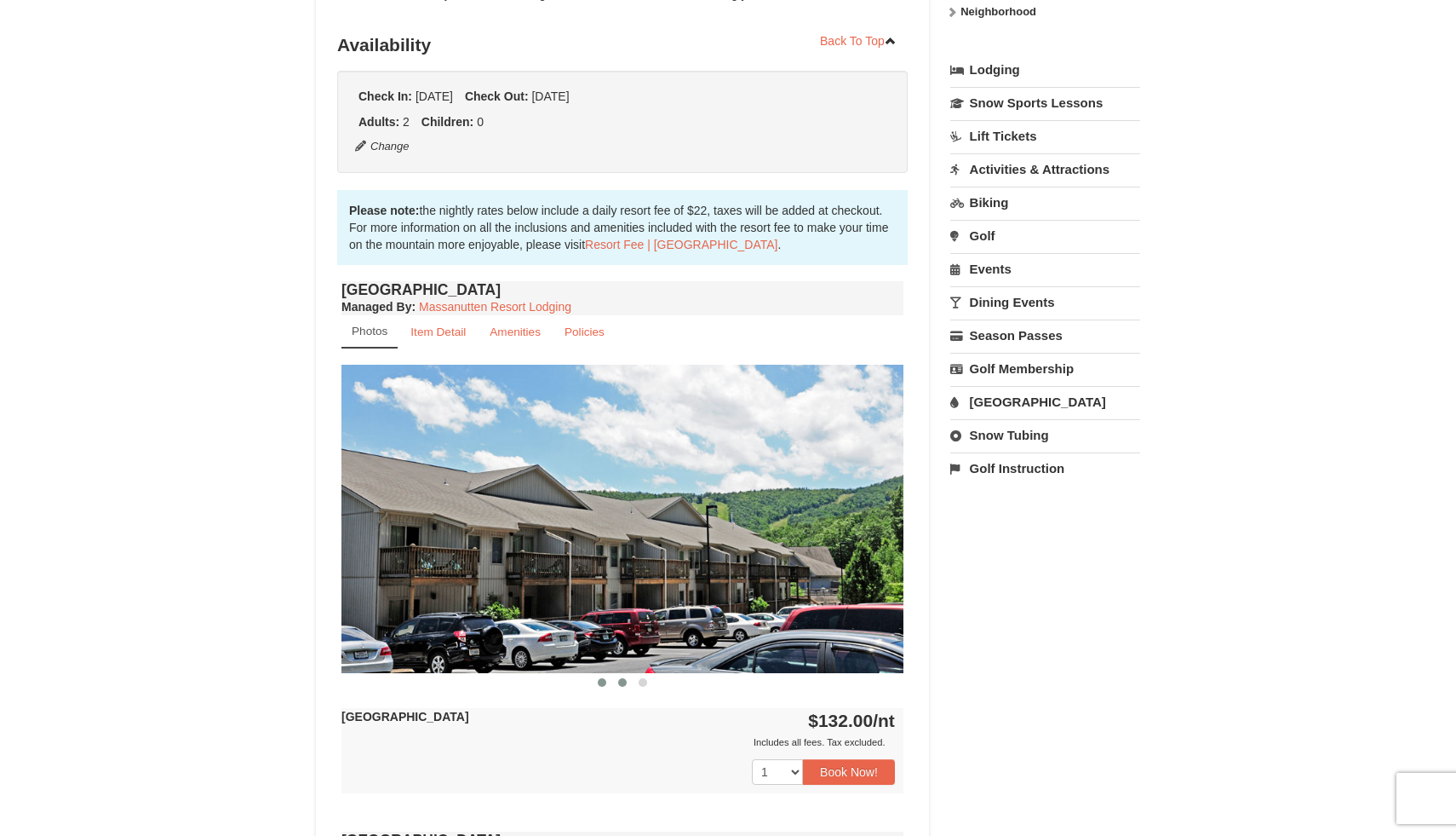
click at [597, 686] on button at bounding box center [602, 682] width 21 height 17
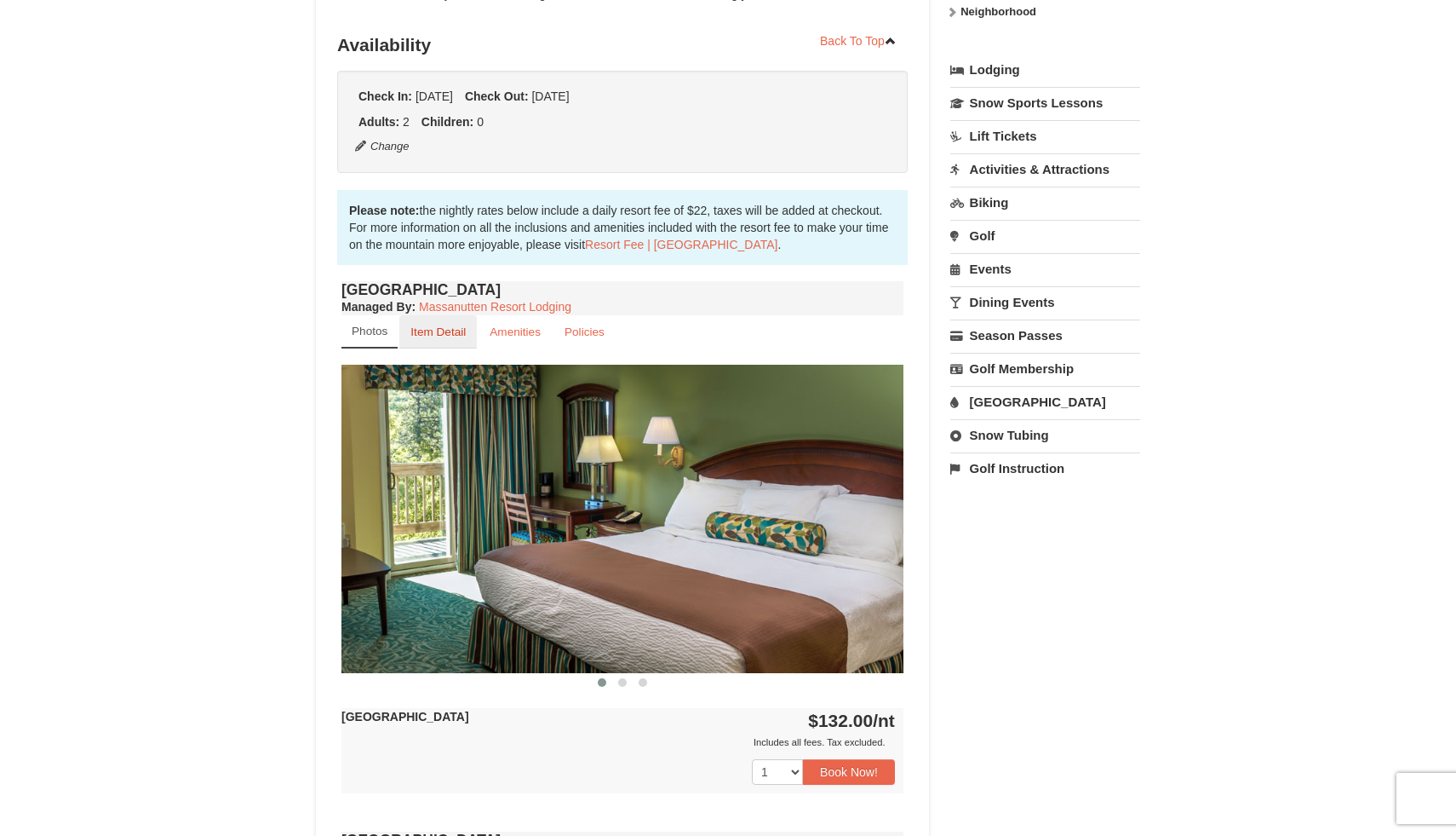
click at [419, 318] on link "Item Detail" at bounding box center [438, 331] width 78 height 34
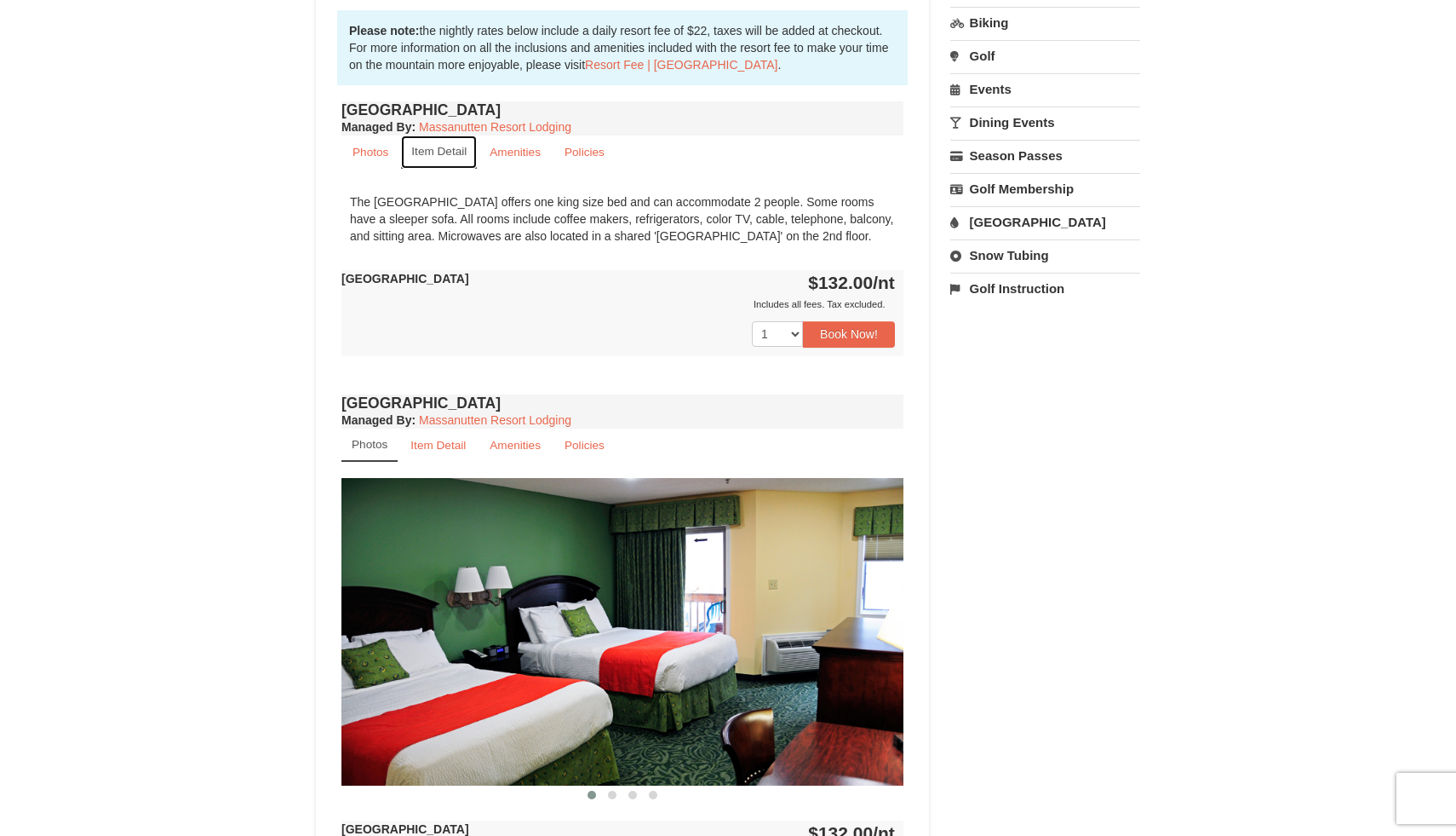
scroll to position [535, 0]
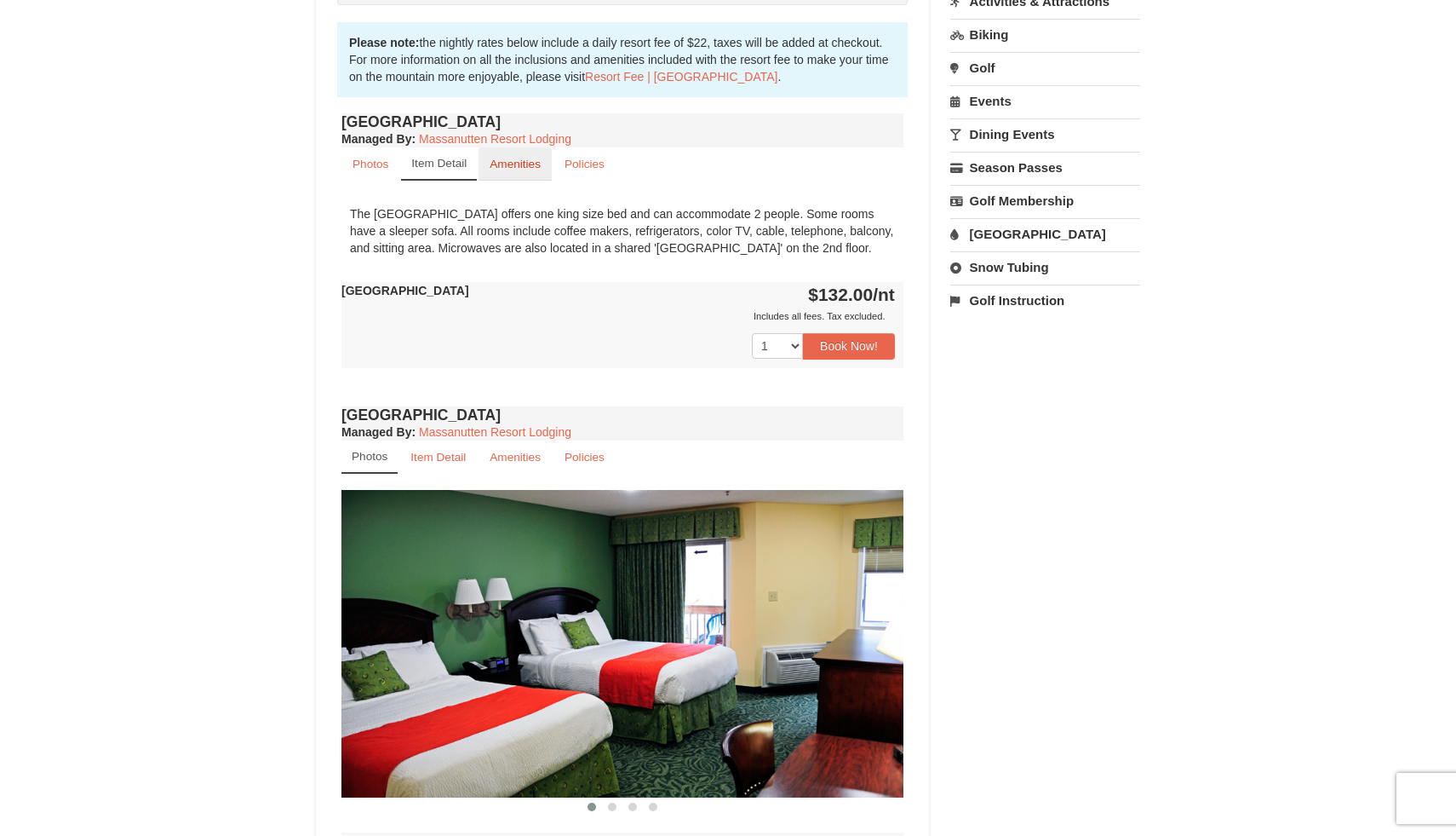
click at [511, 163] on small "Amenities" at bounding box center [515, 164] width 51 height 13
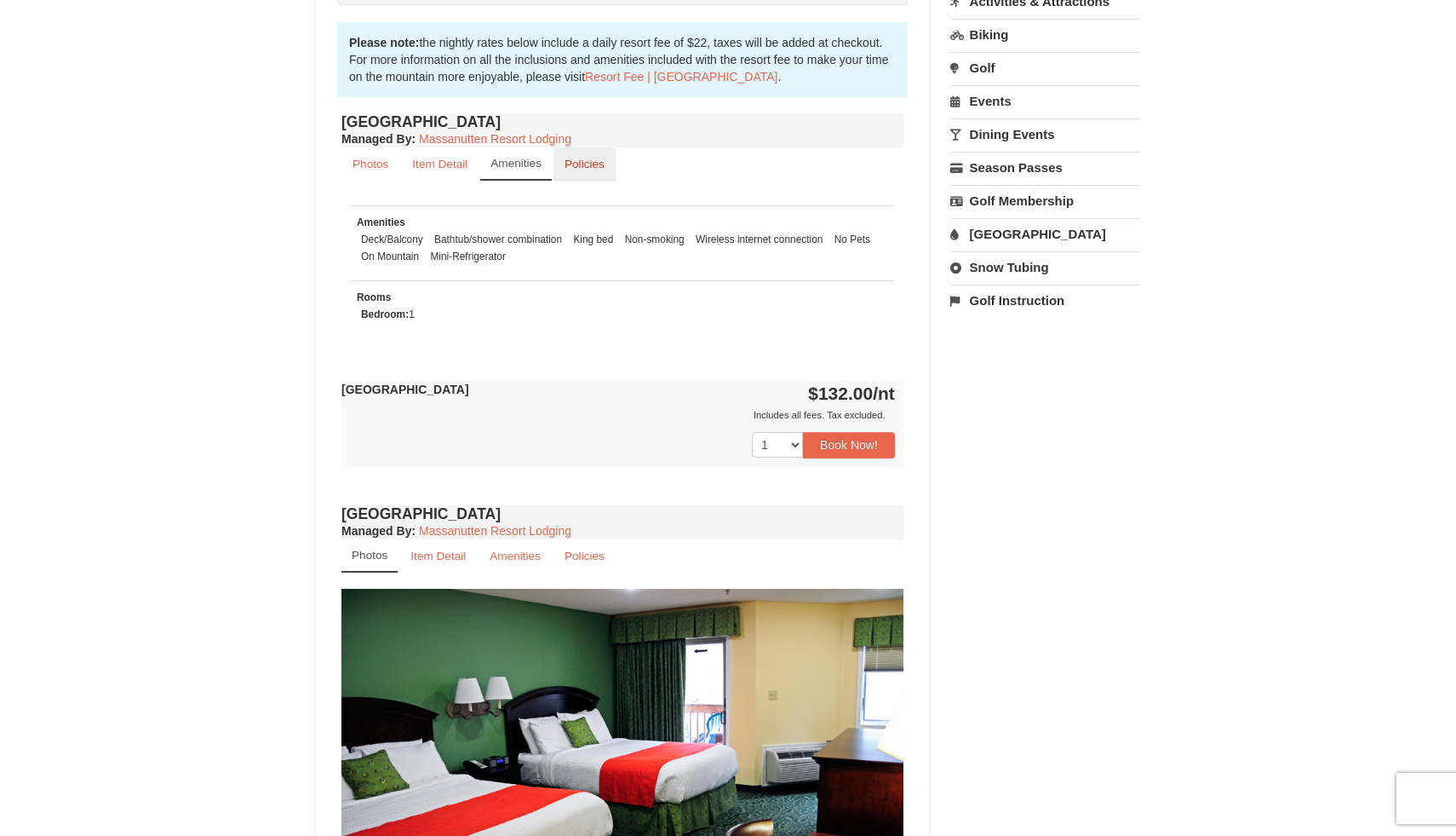
click at [579, 166] on small "Policies" at bounding box center [585, 164] width 40 height 13
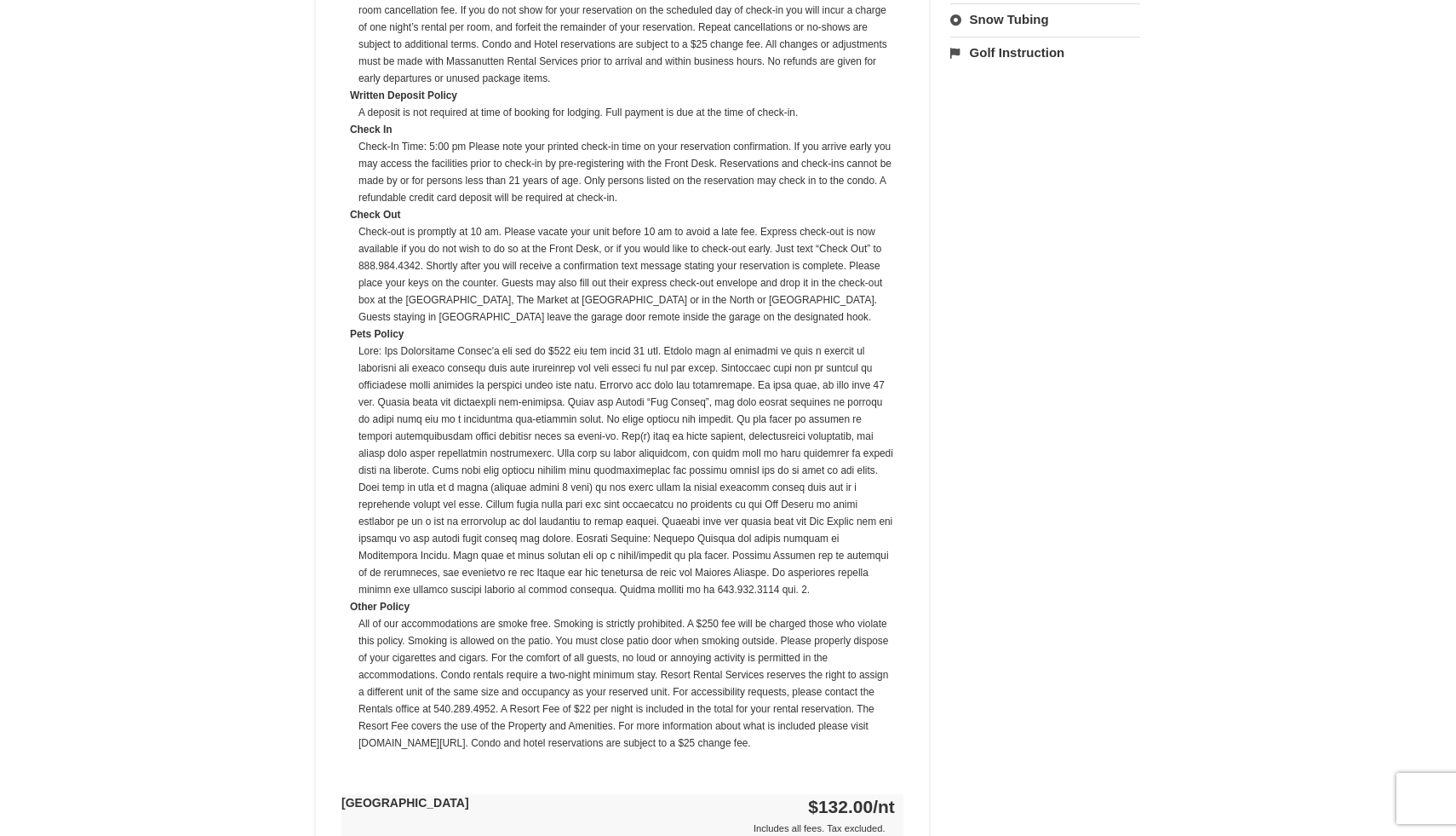
scroll to position [1053, 0]
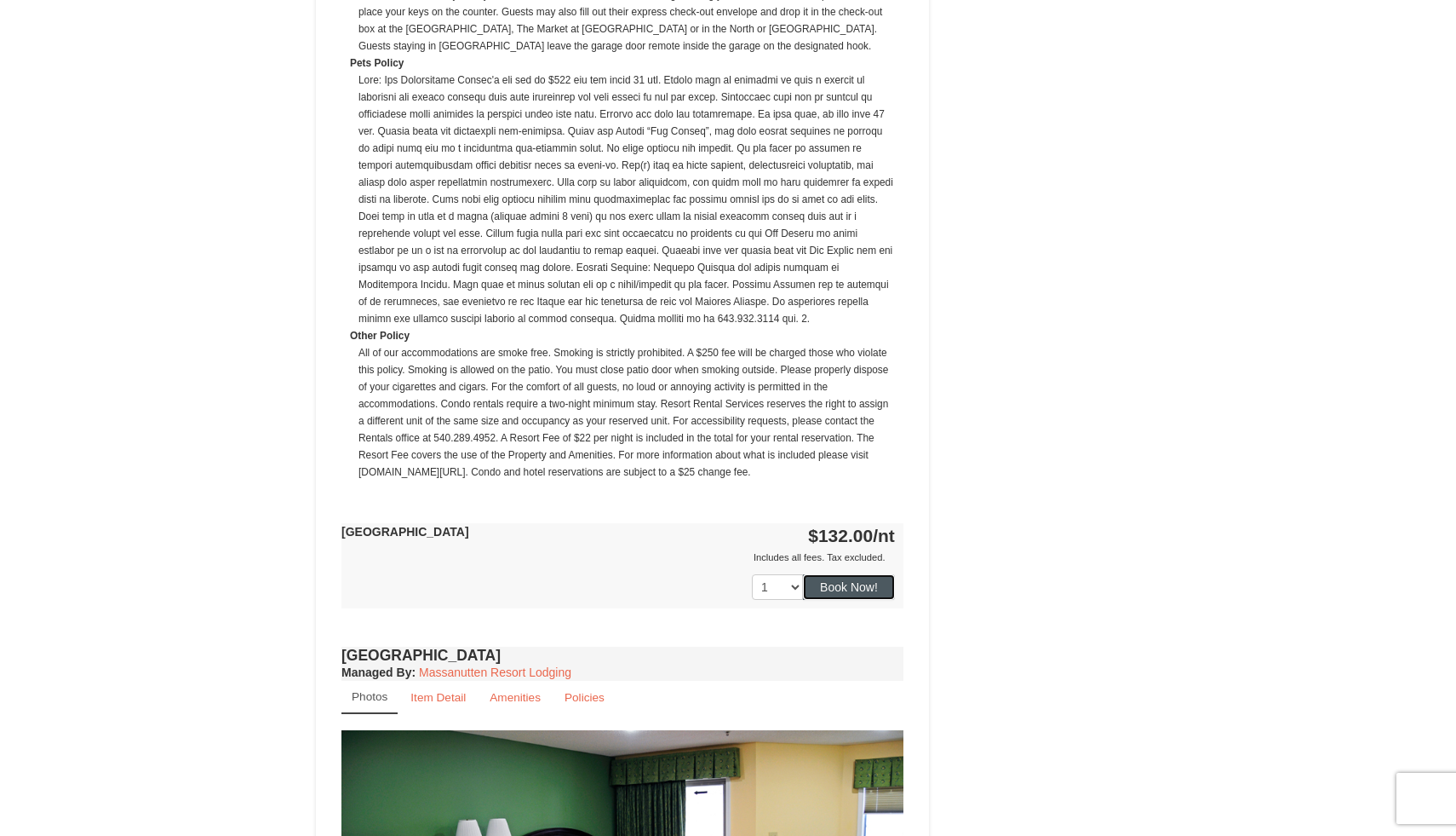
click at [856, 581] on button "Book Now!" at bounding box center [849, 588] width 92 height 26
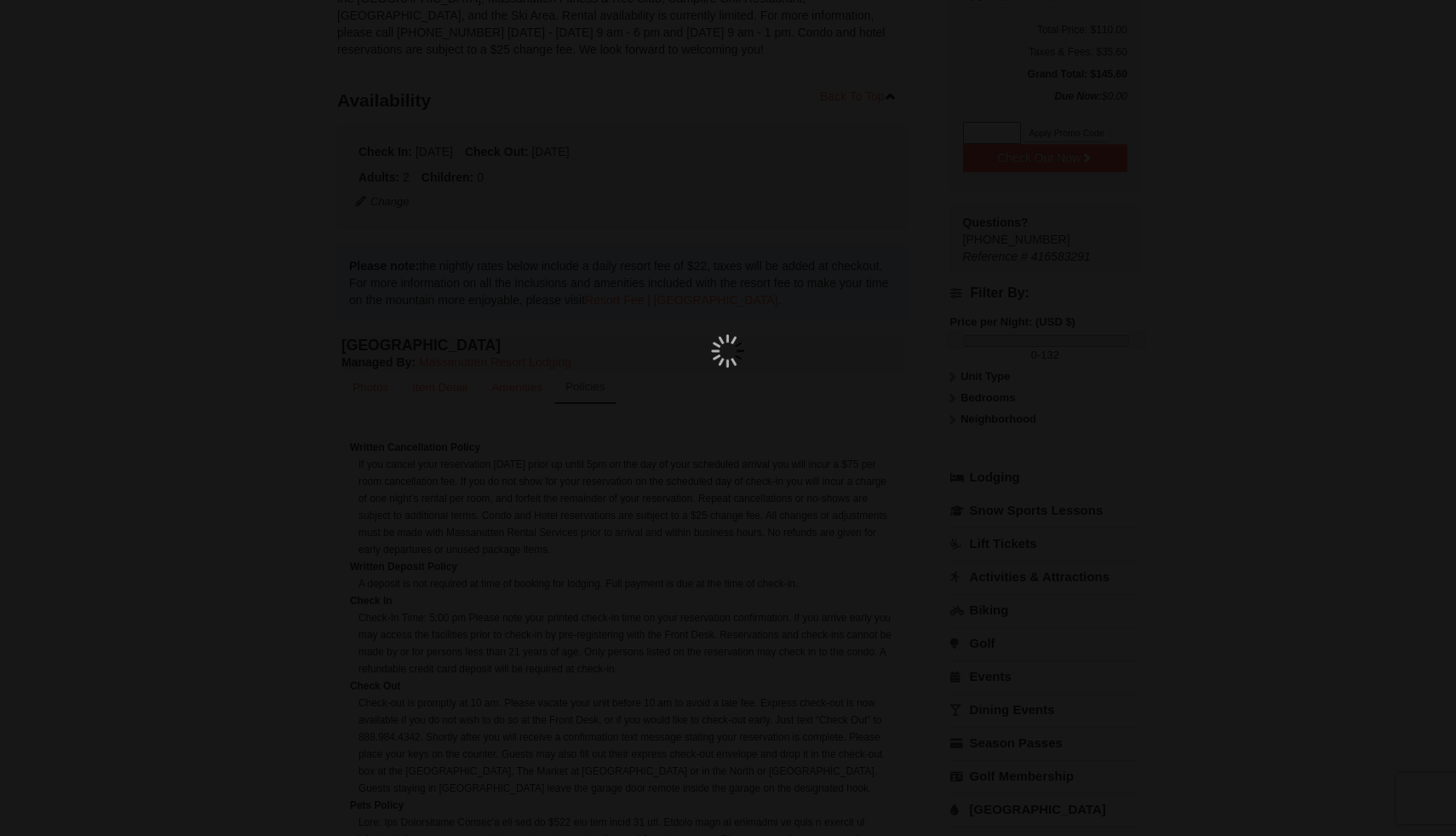
scroll to position [167, 0]
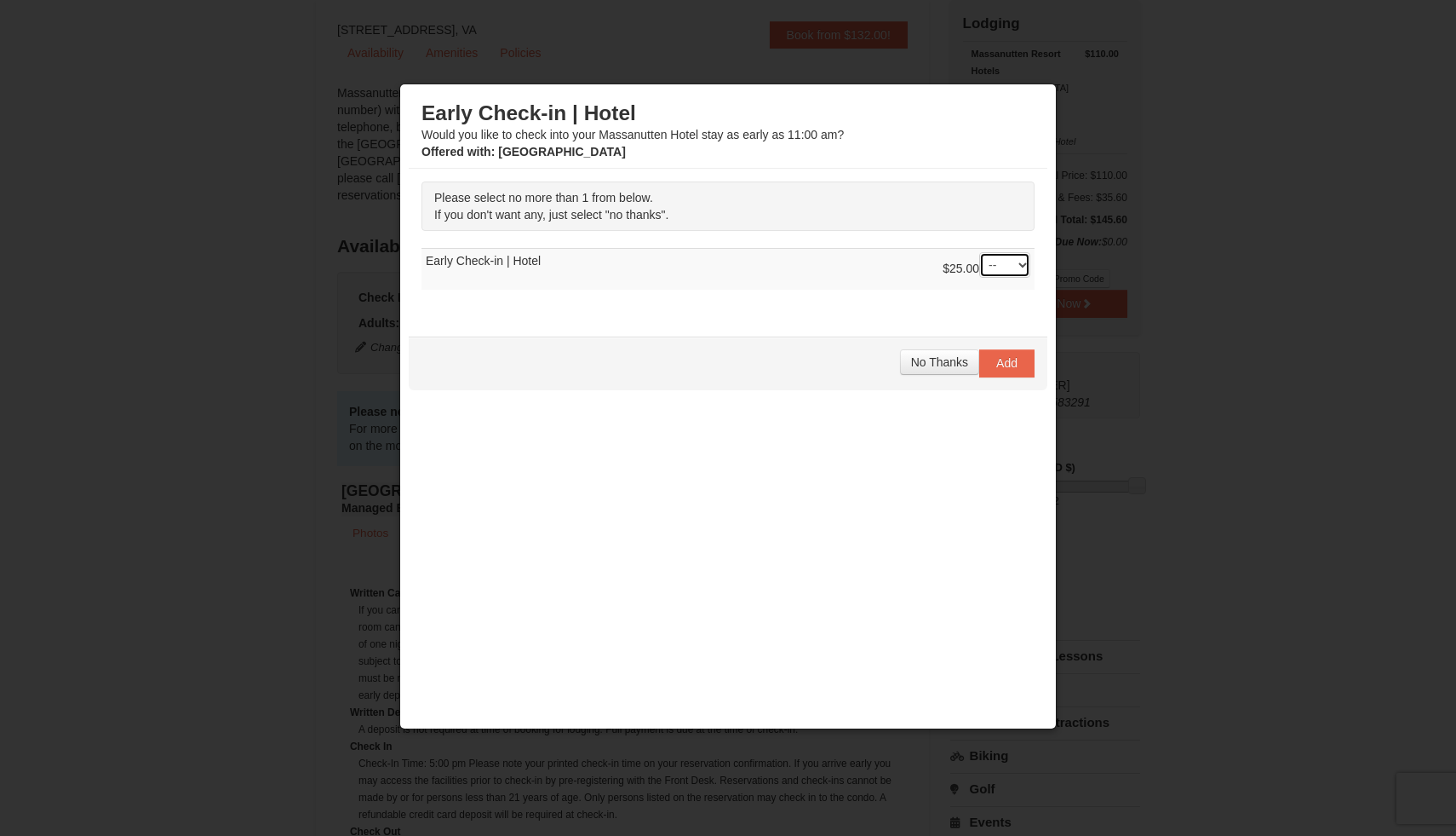
click at [991, 256] on select "-- 01" at bounding box center [1005, 265] width 51 height 26
select select "1"
click at [980, 252] on select "-- 01" at bounding box center [1005, 265] width 51 height 26
click at [914, 366] on span "No Thanks" at bounding box center [940, 362] width 57 height 14
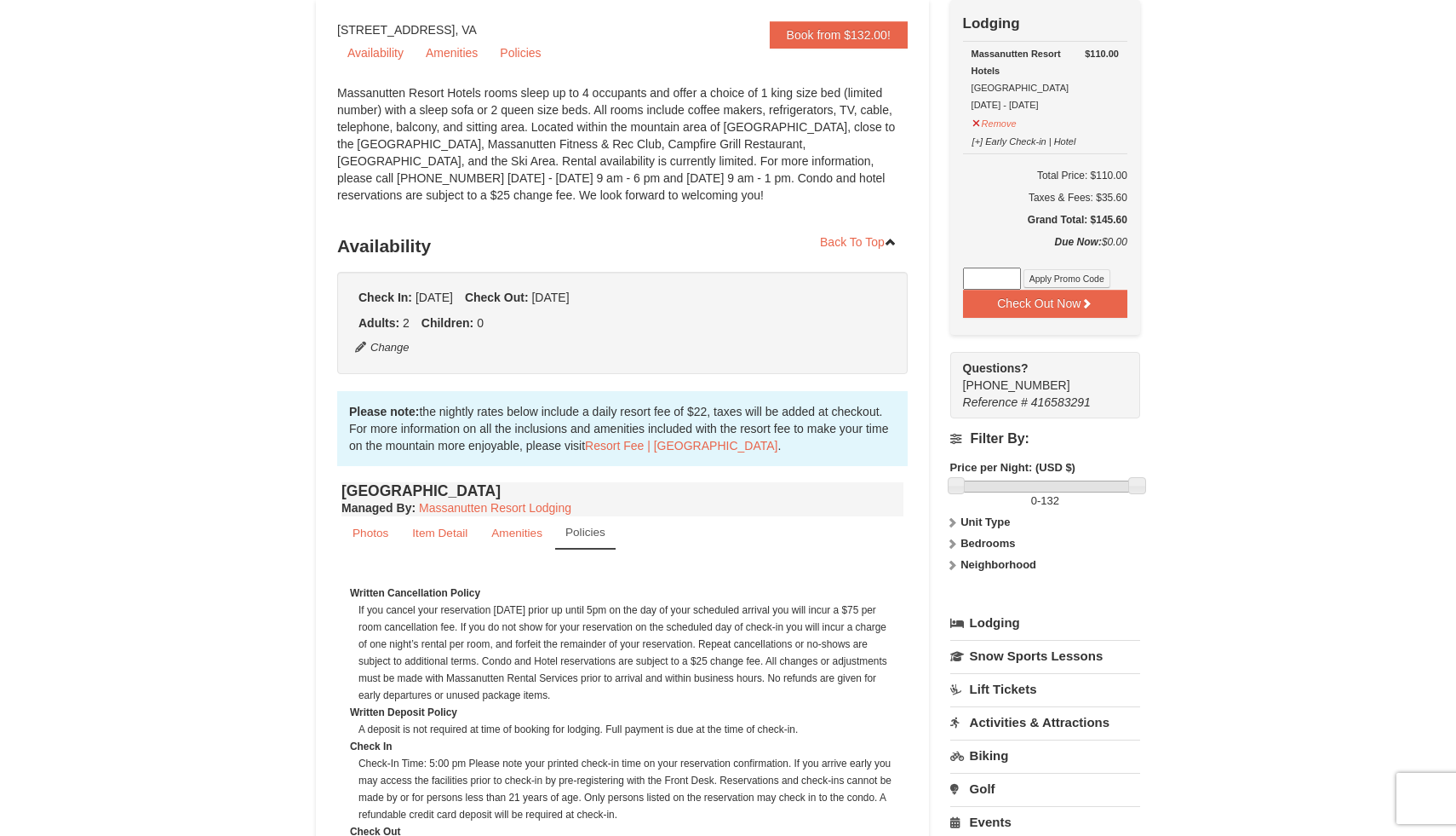
scroll to position [0, 0]
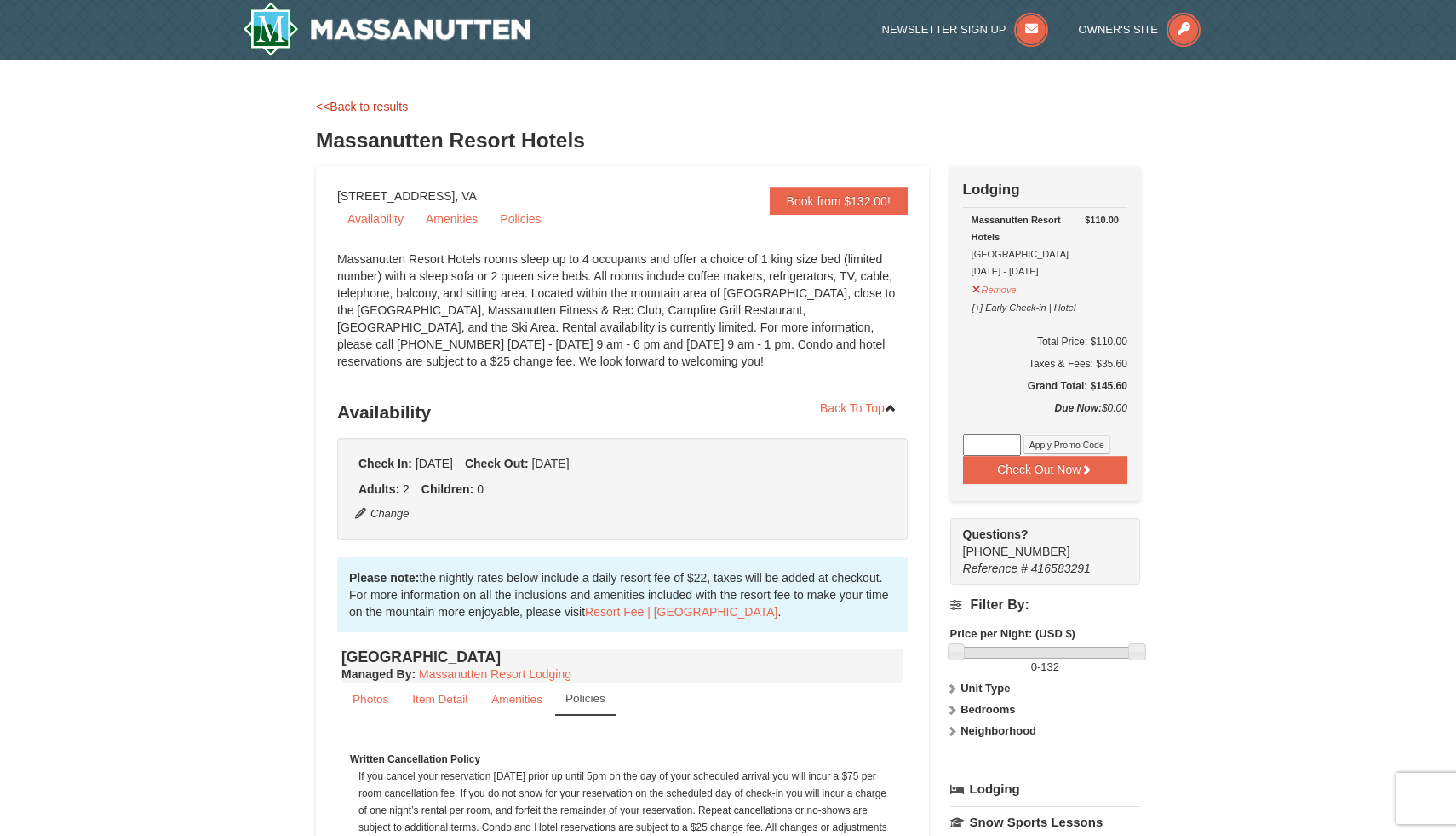
click at [360, 102] on link "<<Back to results" at bounding box center [361, 107] width 92 height 14
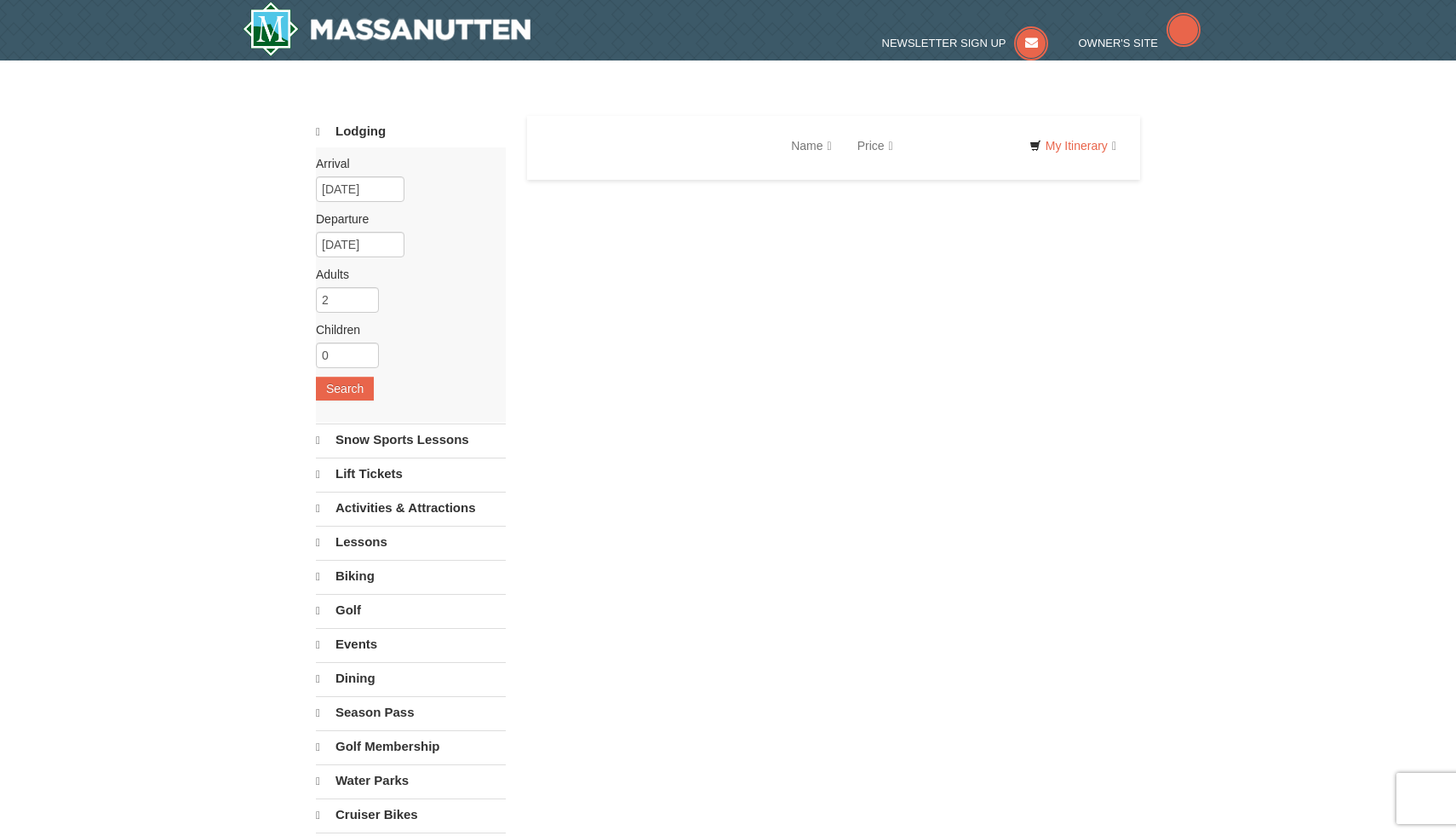
select select "10"
